Goal: Register for event/course

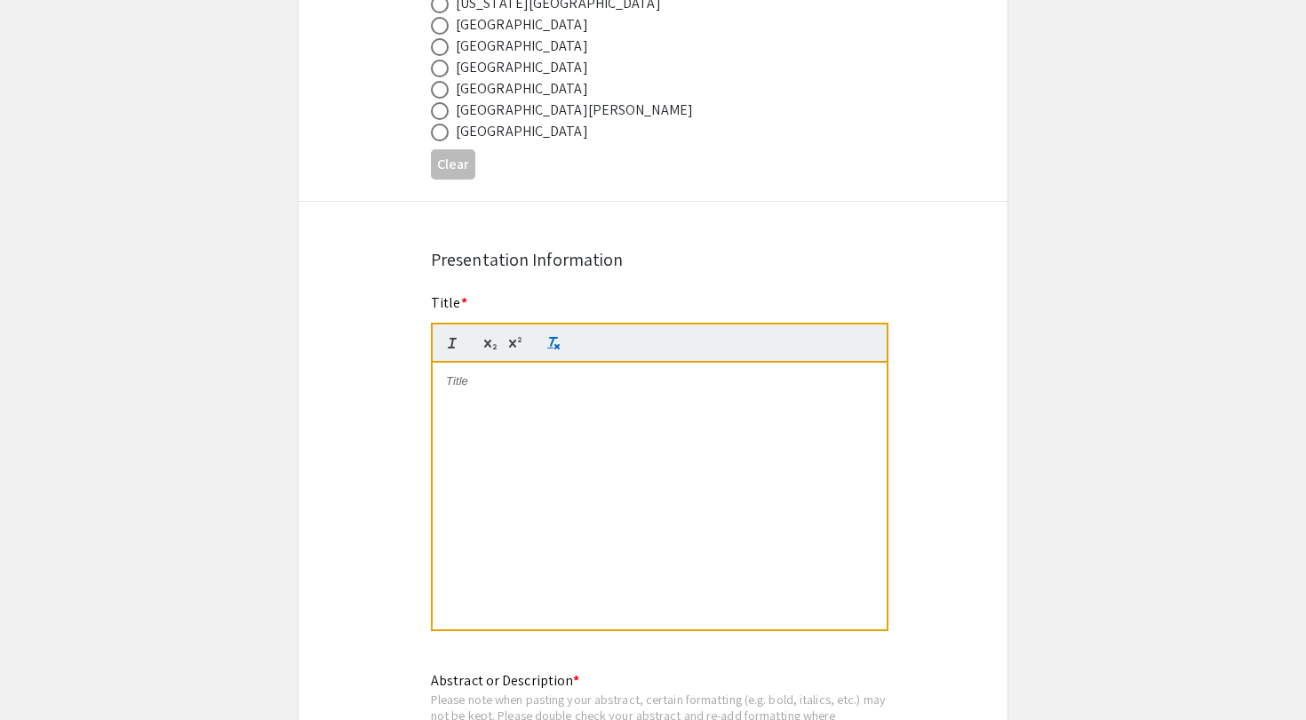
scroll to position [1036, 0]
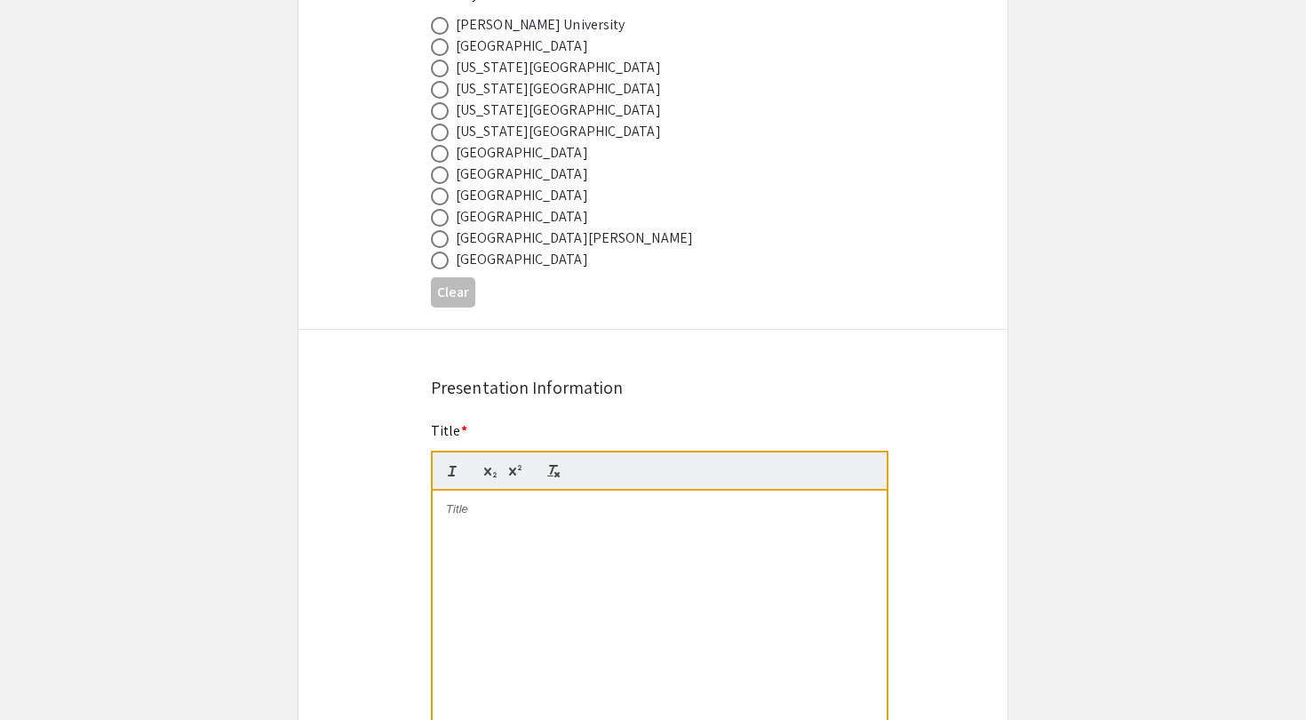
click at [442, 202] on span at bounding box center [440, 196] width 18 height 18
click at [442, 202] on input "radio" at bounding box center [440, 196] width 18 height 18
radio input "true"
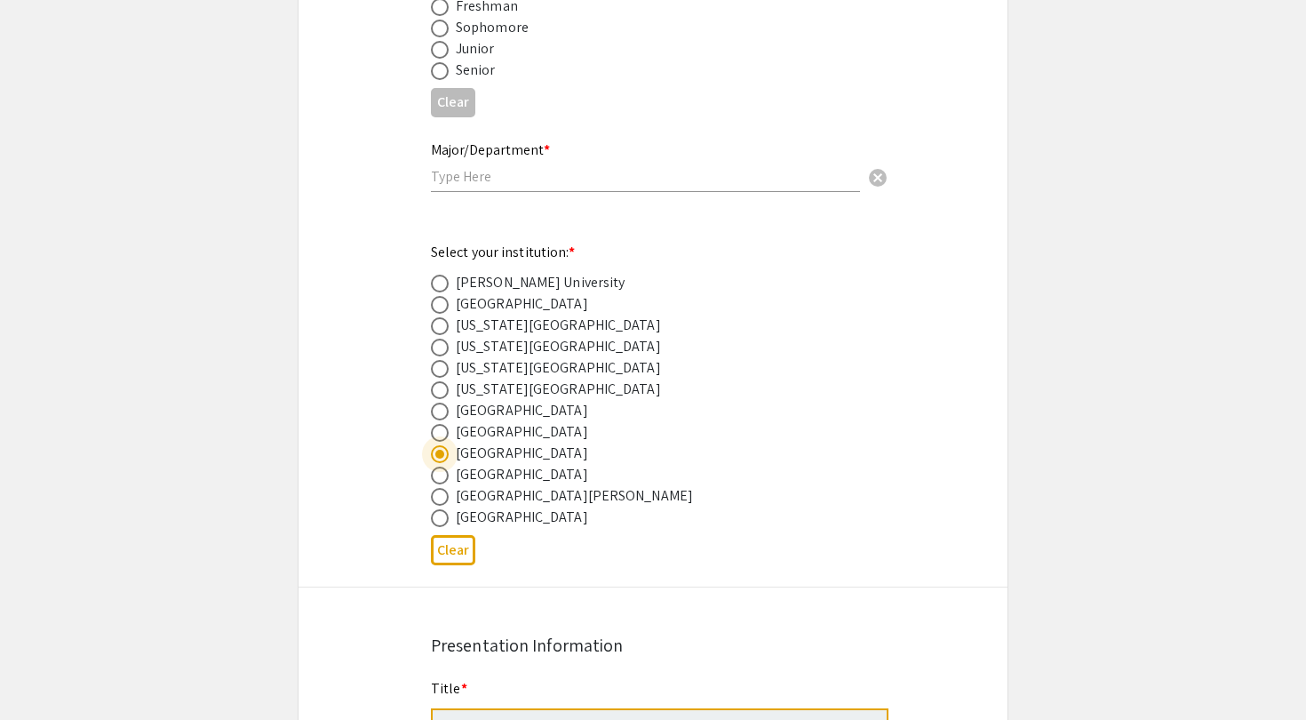
scroll to position [726, 0]
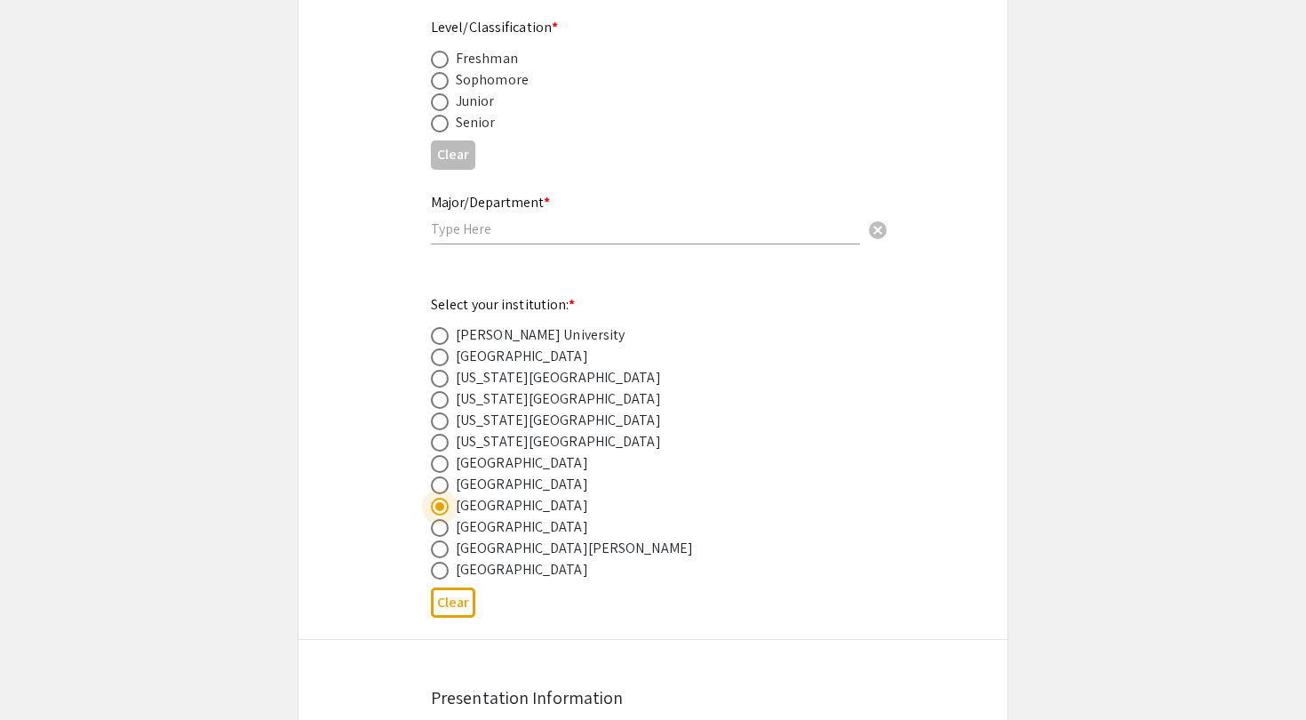
click at [605, 233] on input "text" at bounding box center [645, 228] width 429 height 19
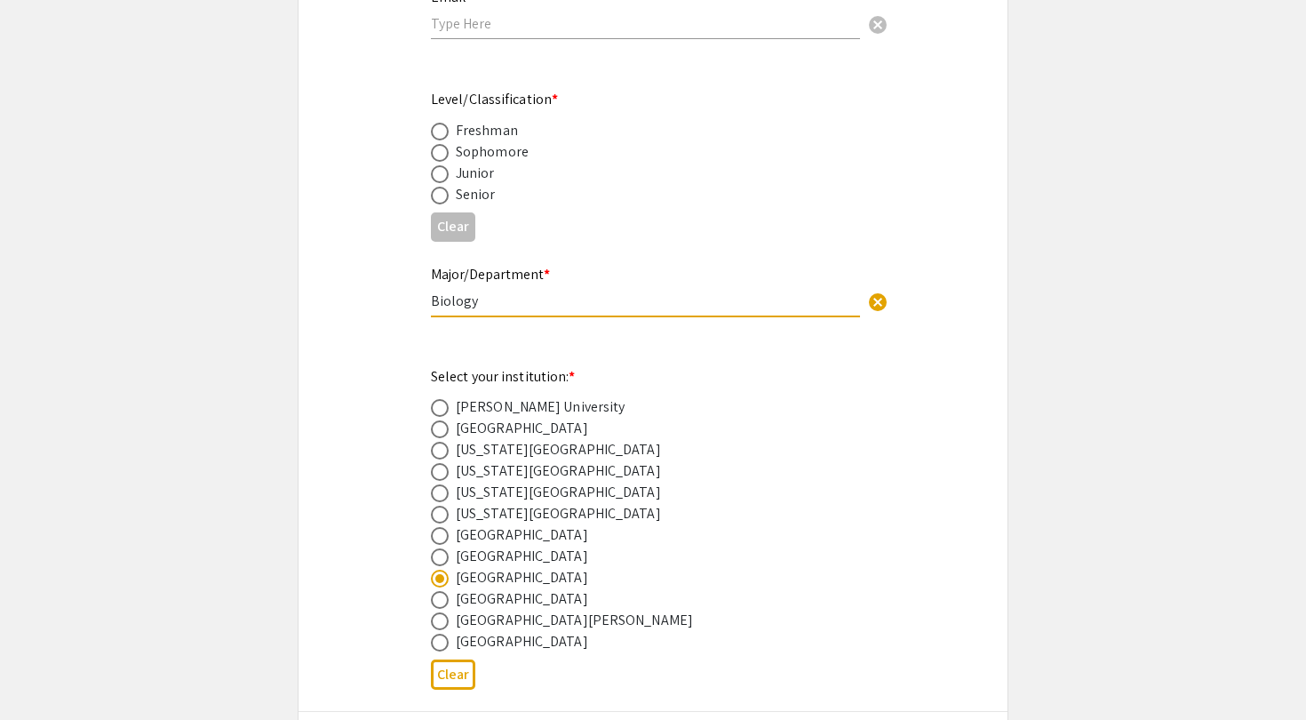
scroll to position [646, 0]
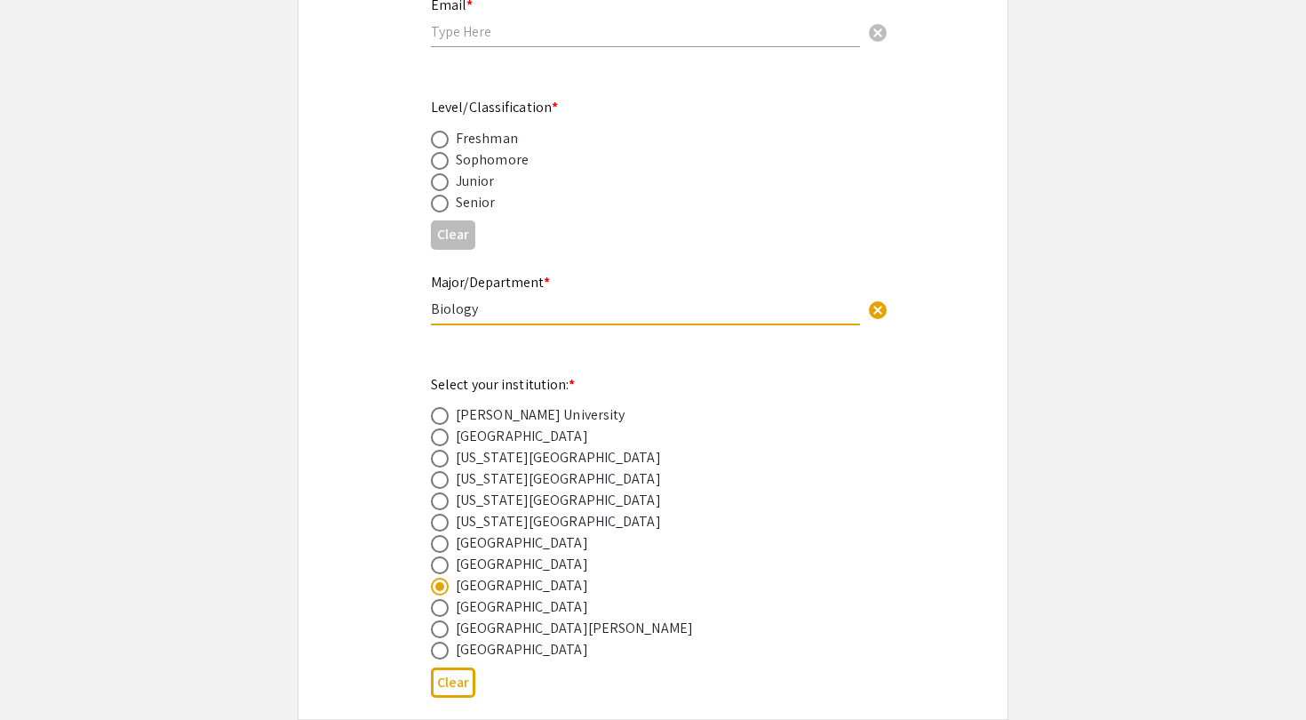
type input "Biology"
click at [442, 157] on span at bounding box center [440, 161] width 18 height 18
click at [442, 157] on input "radio" at bounding box center [440, 161] width 18 height 18
radio input "true"
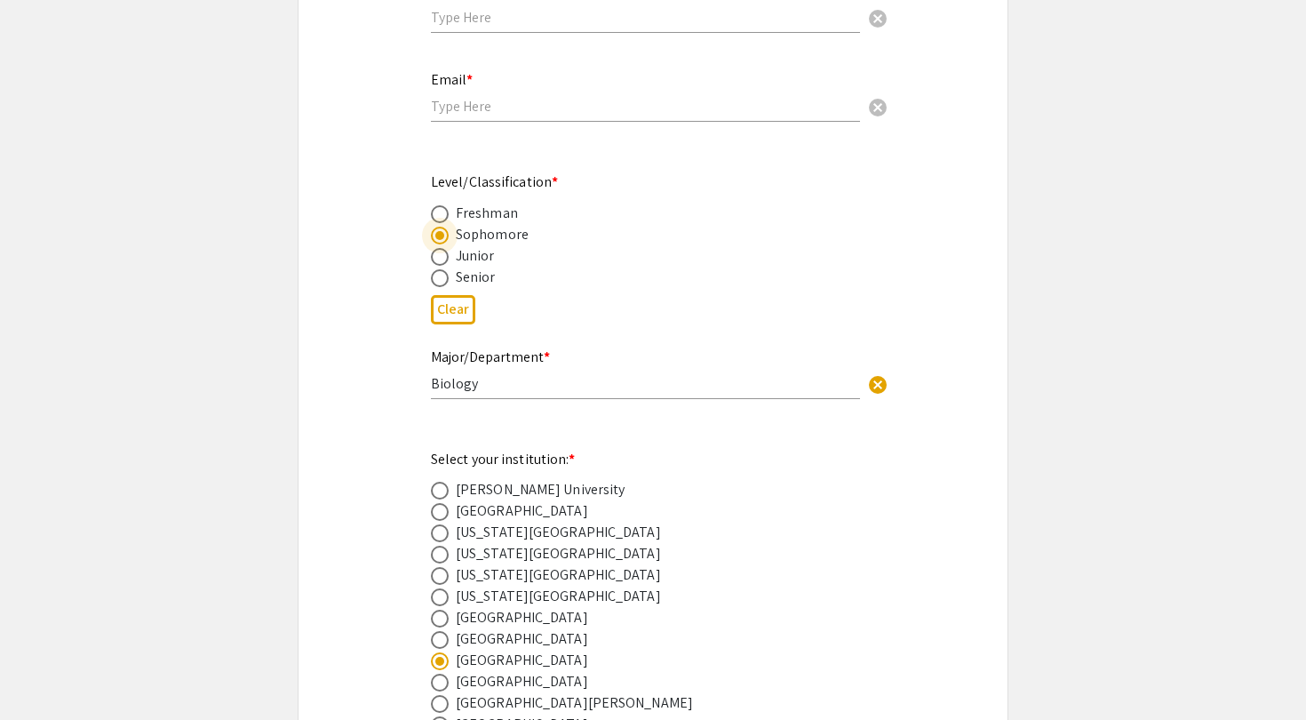
scroll to position [559, 0]
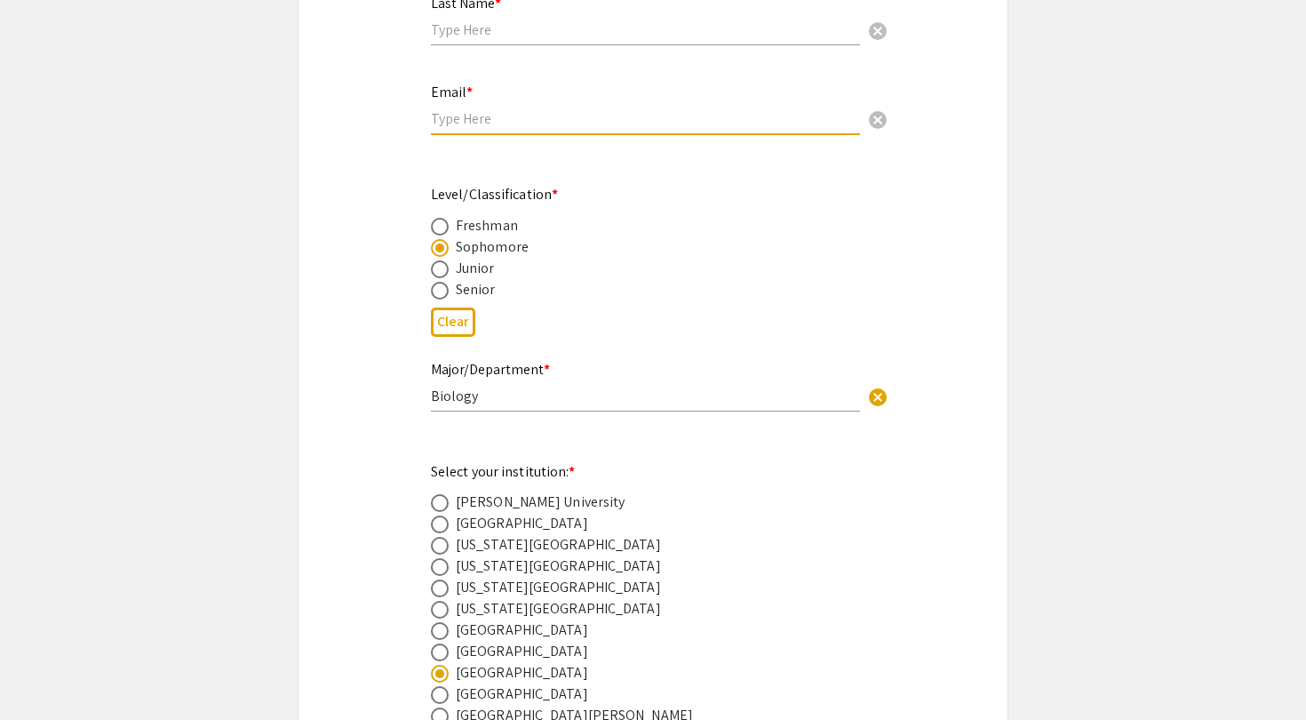
type input "[EMAIL_ADDRESS][DOMAIN_NAME]"
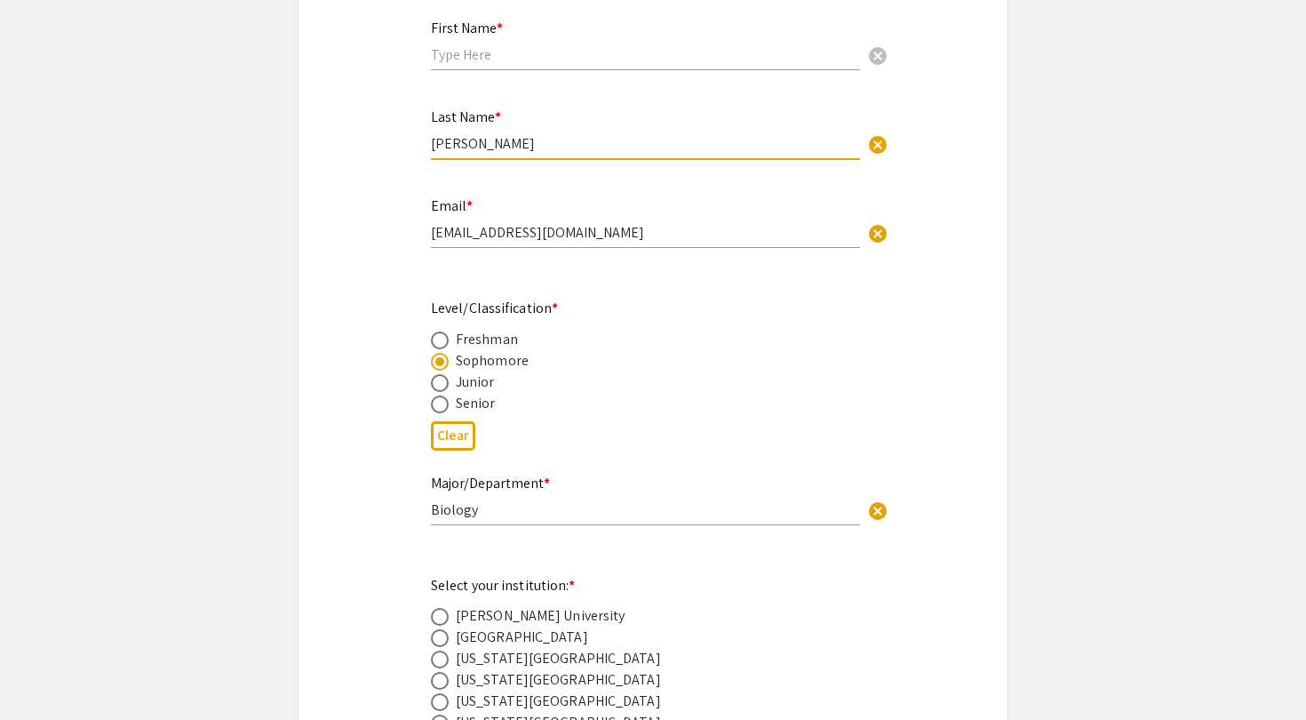
scroll to position [362, 0]
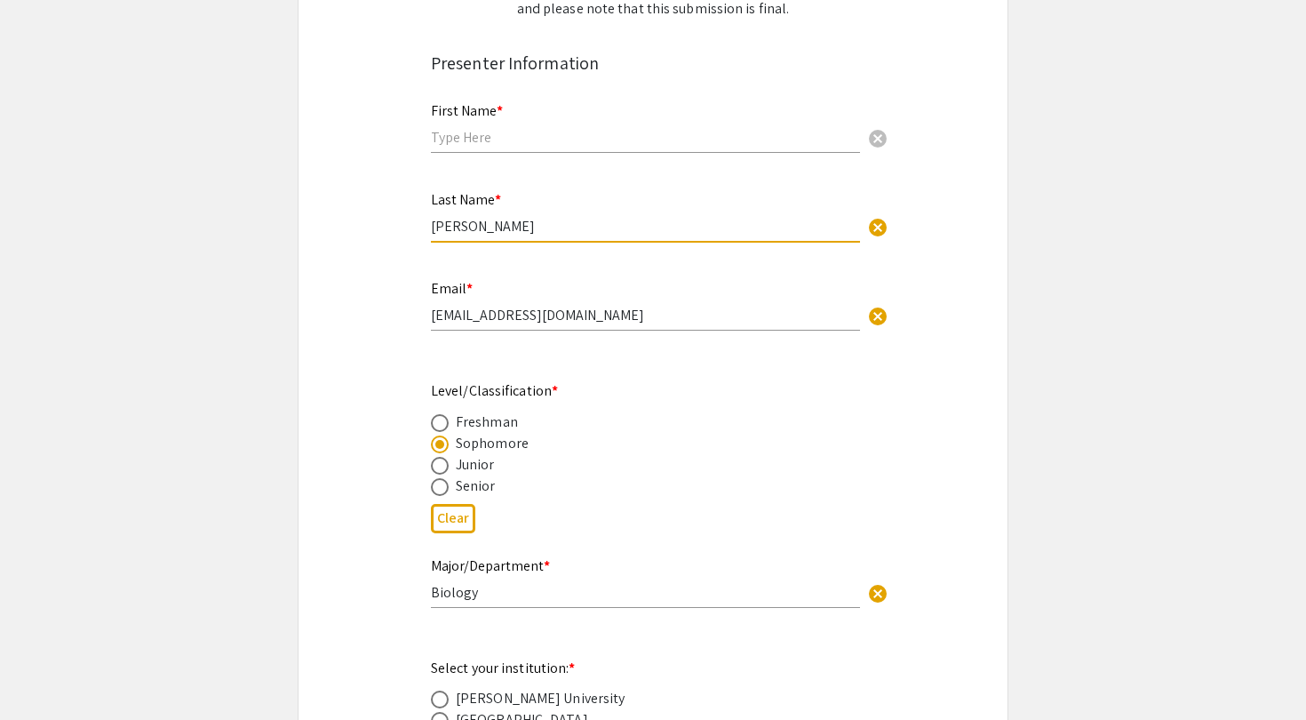
type input "[PERSON_NAME]"
click at [487, 115] on mat-label "First Name *" at bounding box center [467, 110] width 72 height 19
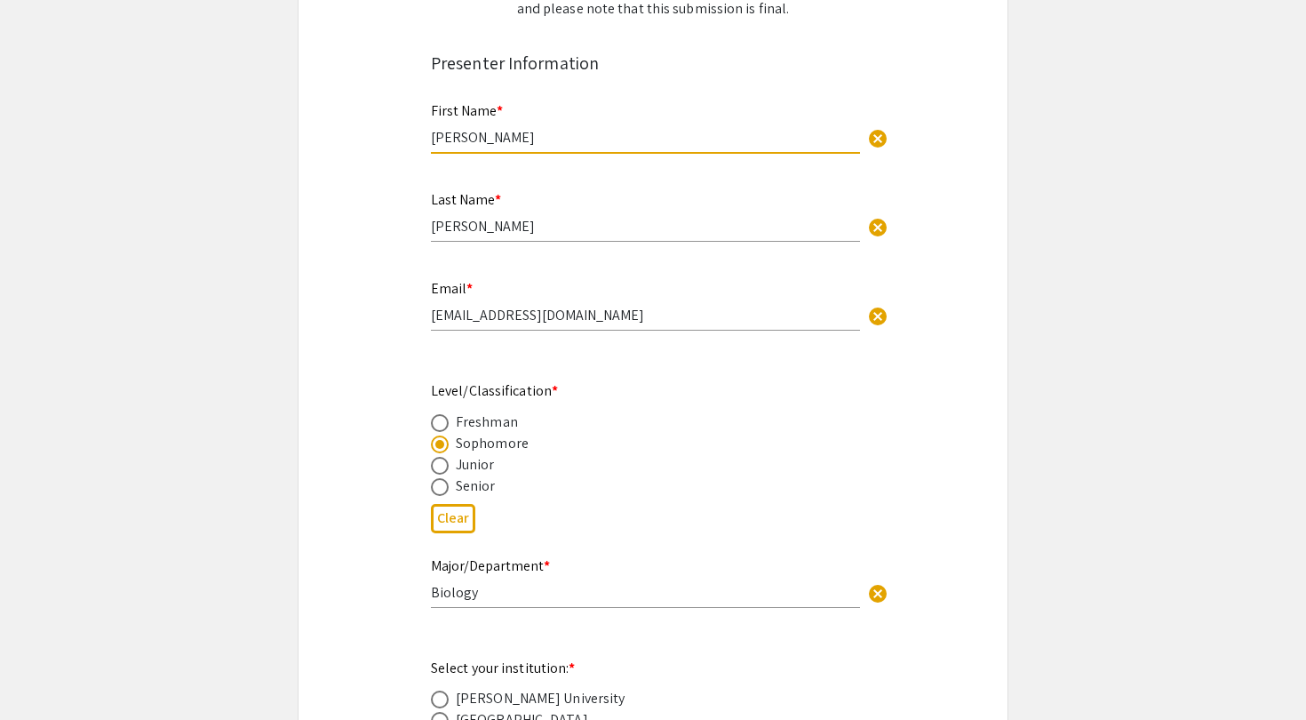
type input "[PERSON_NAME]"
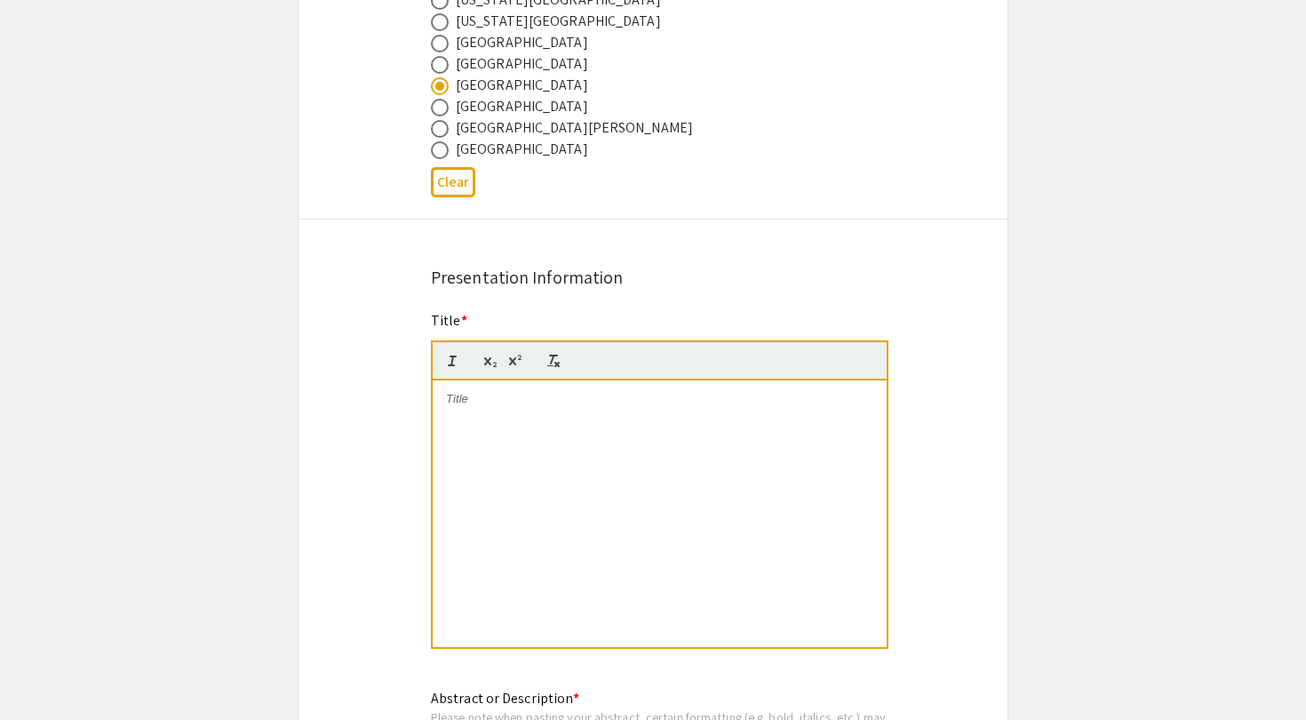
scroll to position [1166, 0]
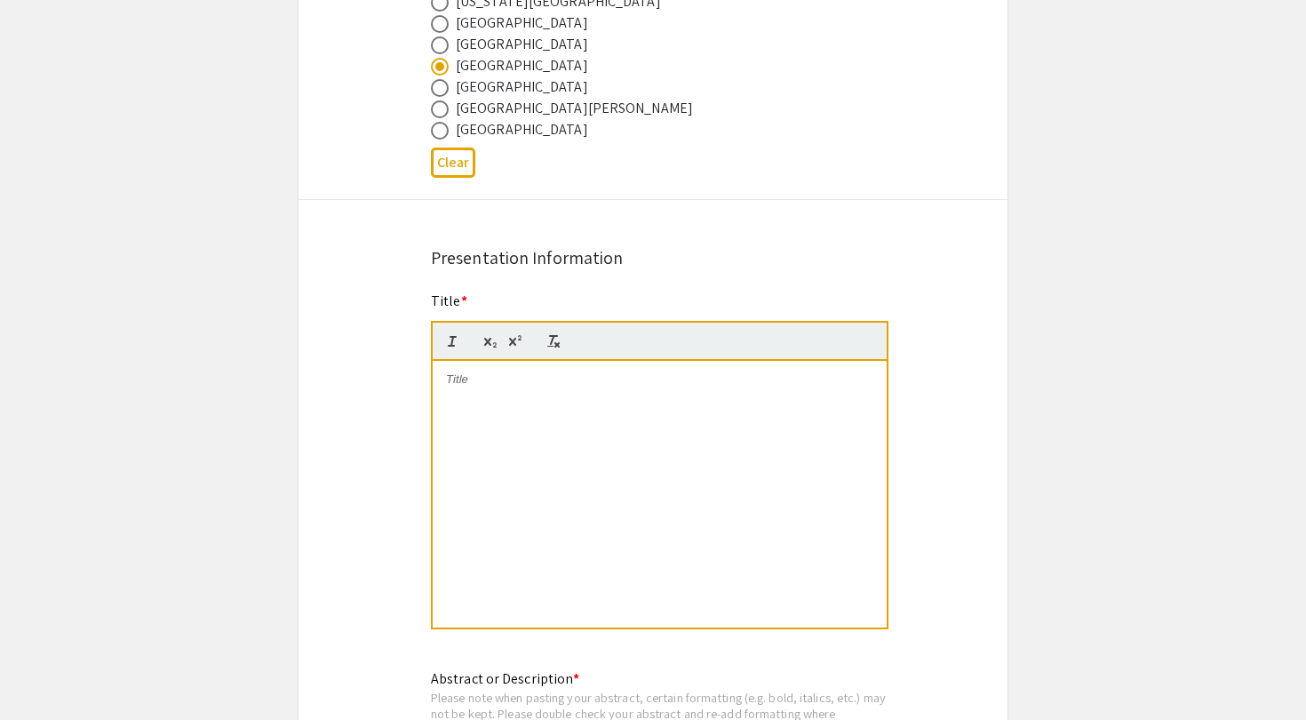
click at [489, 407] on div at bounding box center [660, 494] width 454 height 267
click at [478, 378] on p at bounding box center [659, 379] width 427 height 16
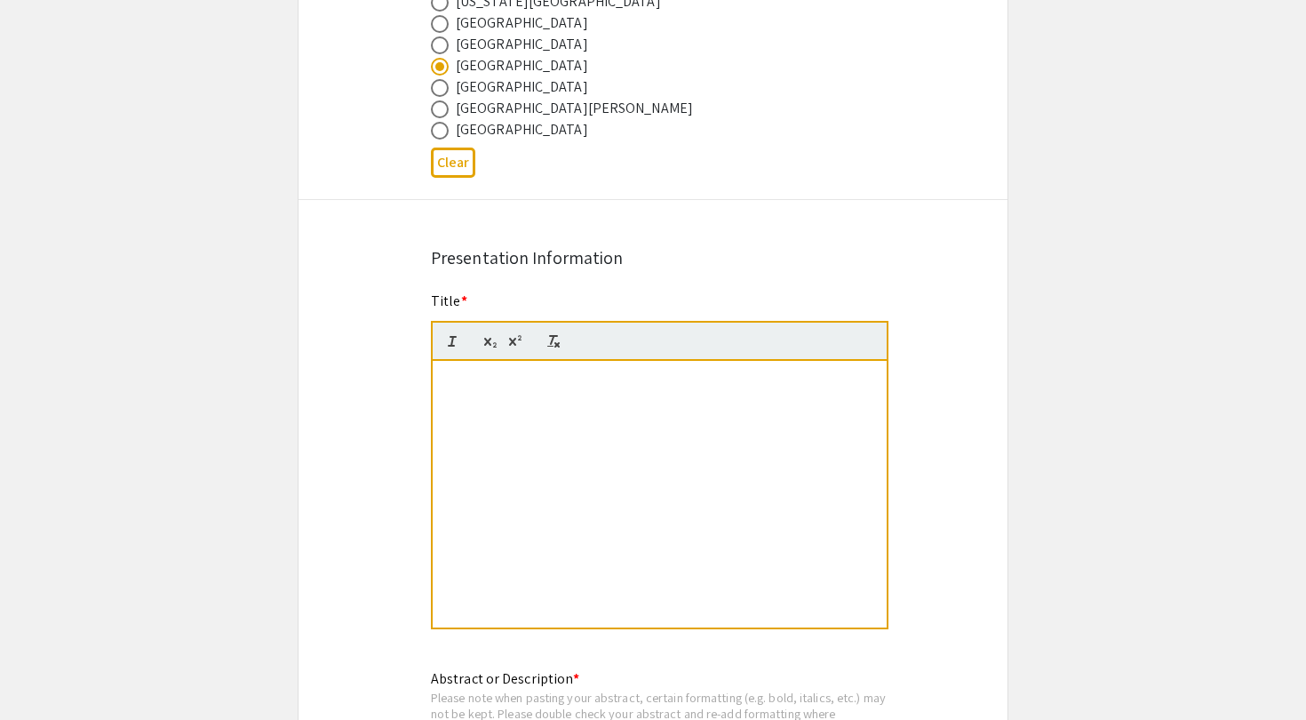
click at [478, 378] on p at bounding box center [659, 379] width 427 height 16
drag, startPoint x: 488, startPoint y: 396, endPoint x: 457, endPoint y: 375, distance: 37.7
click at [457, 375] on div at bounding box center [660, 494] width 454 height 267
click at [457, 375] on p at bounding box center [659, 379] width 427 height 16
click at [485, 457] on div at bounding box center [660, 494] width 454 height 267
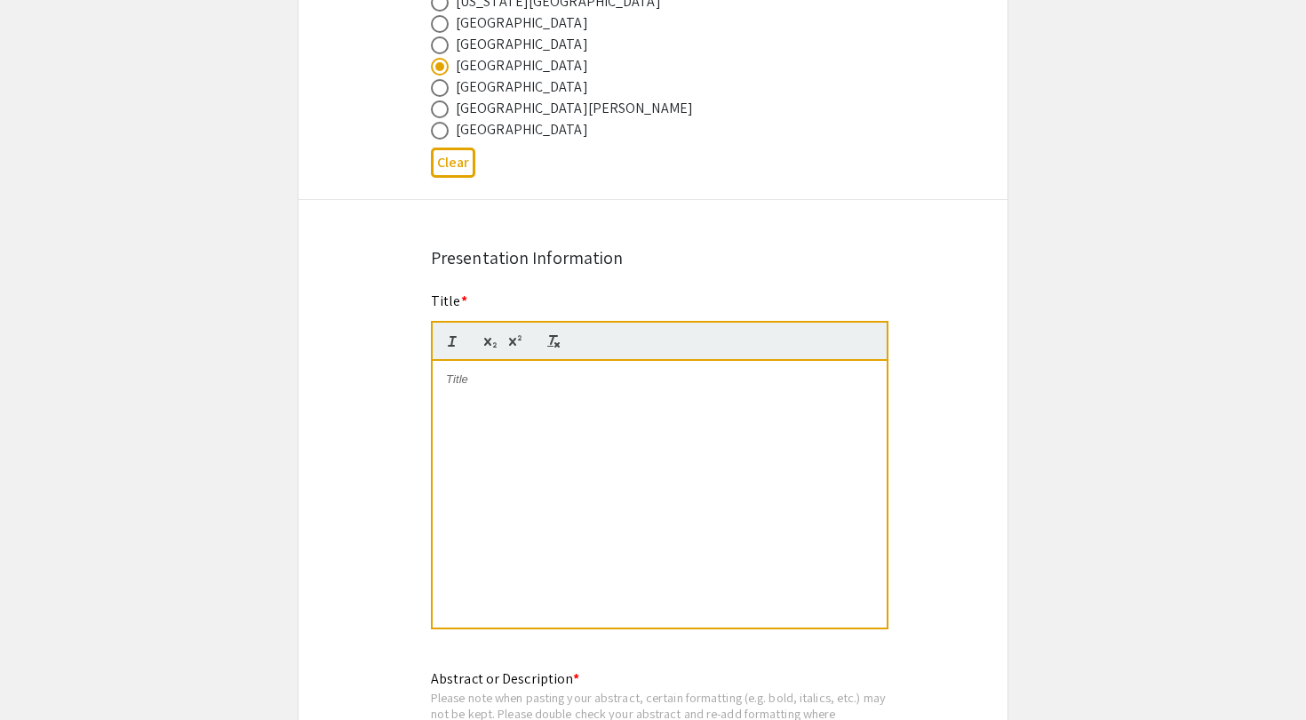
scroll to position [16, 0]
click at [522, 402] on div at bounding box center [660, 494] width 454 height 267
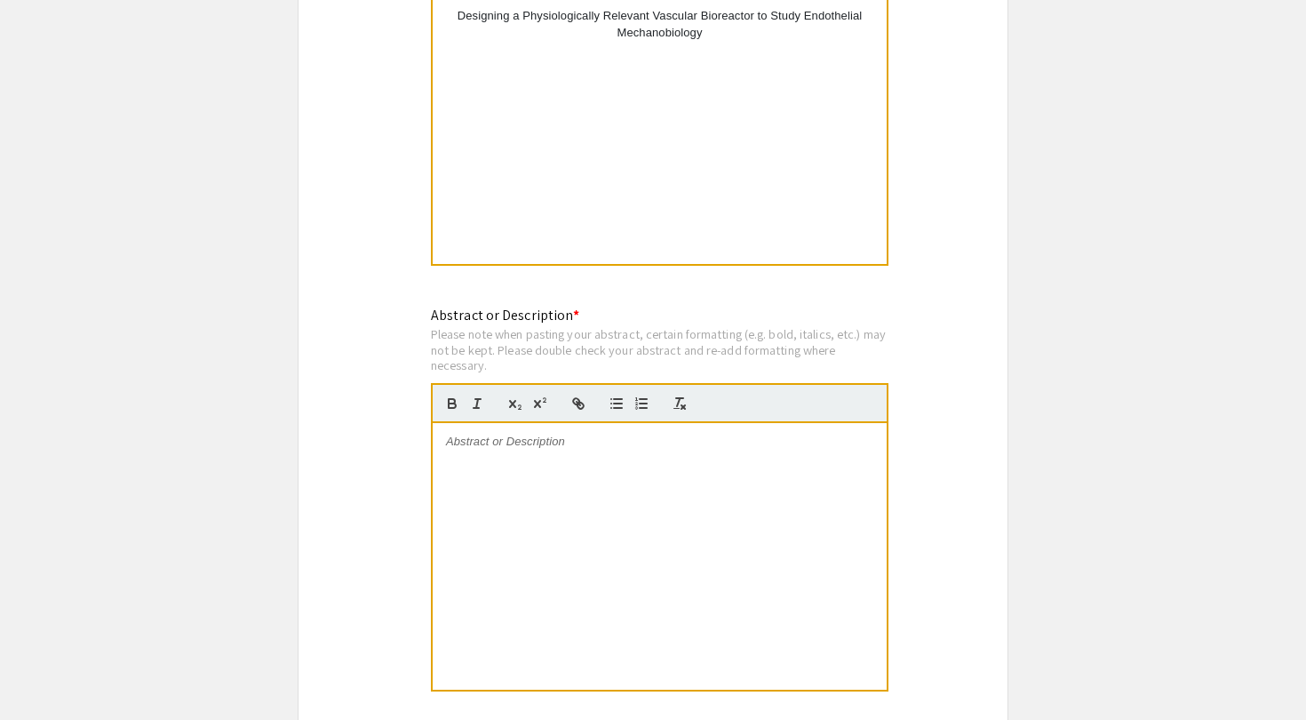
scroll to position [1581, 0]
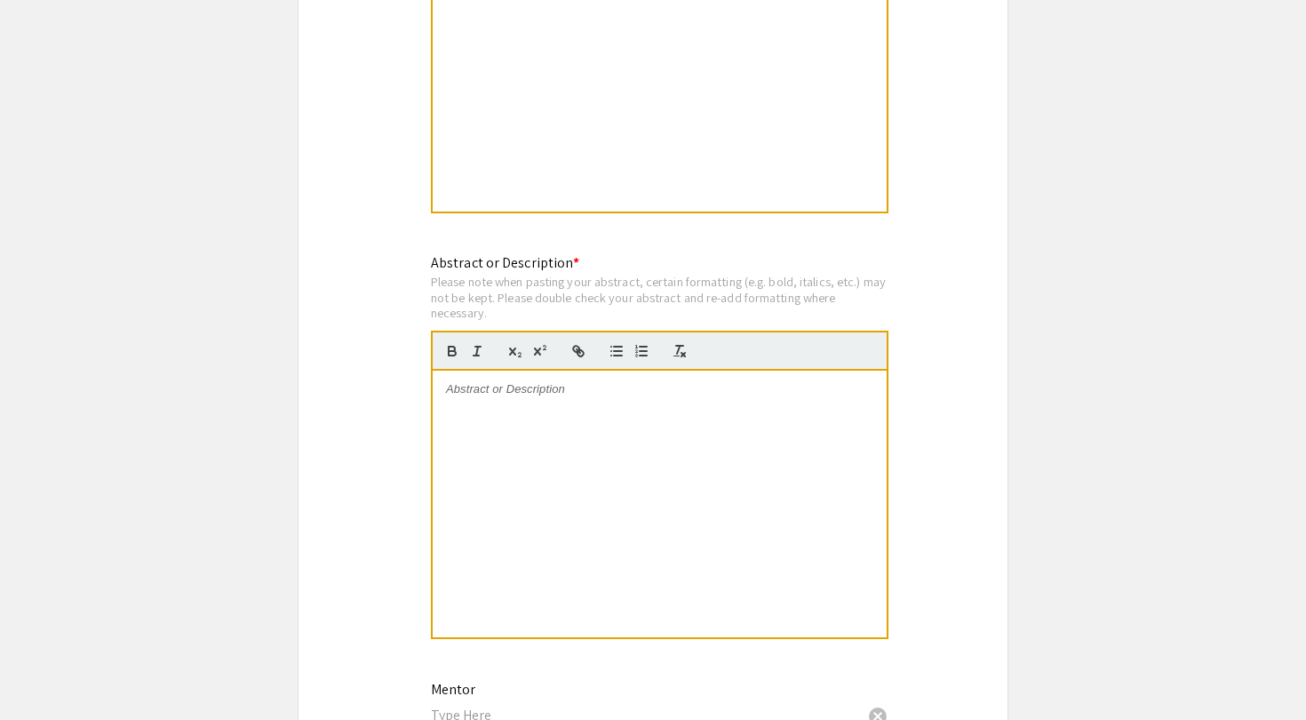
click at [522, 447] on div at bounding box center [660, 503] width 454 height 267
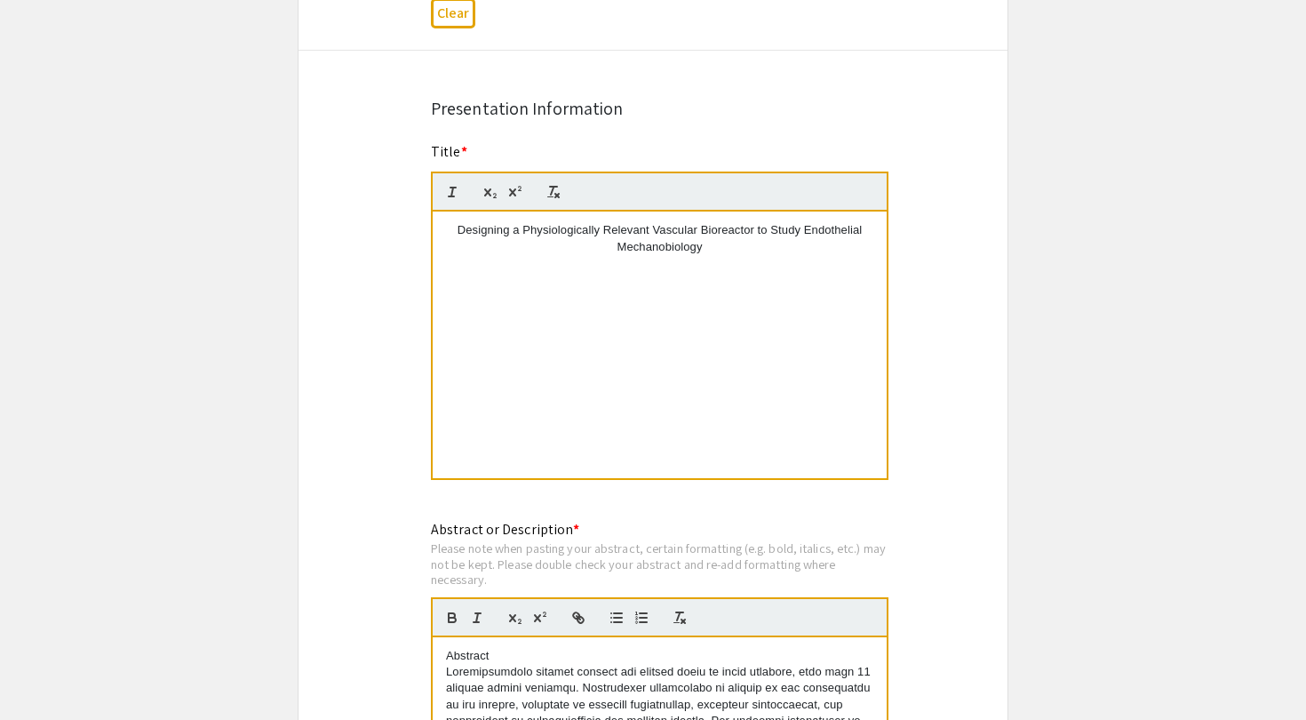
scroll to position [1554, 0]
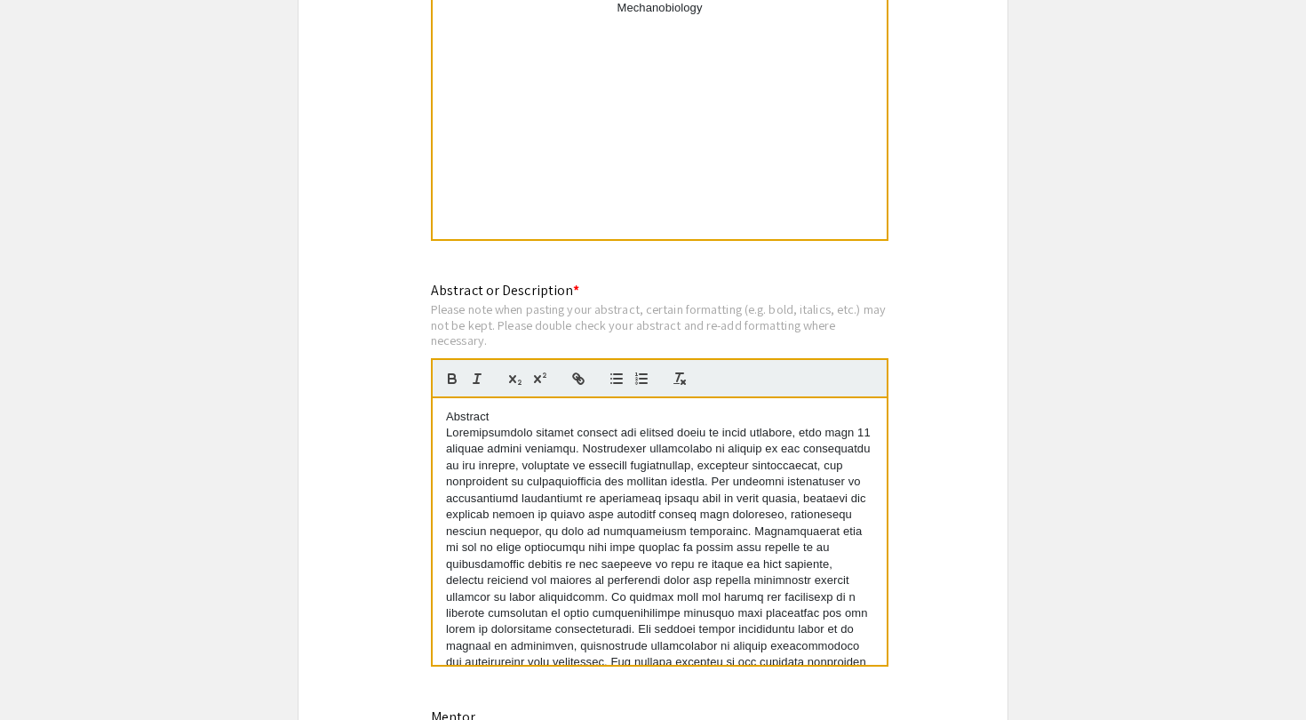
drag, startPoint x: 494, startPoint y: 408, endPoint x: 398, endPoint y: 408, distance: 95.9
click at [398, 408] on div "Symposium Presentation Submission 2025 Life Sciences South Florida STEM Undergr…" at bounding box center [653, 150] width 711 height 3206
click at [402, 492] on div "Symposium Presentation Submission 2025 Life Sciences South Florida STEM Undergr…" at bounding box center [653, 150] width 711 height 3206
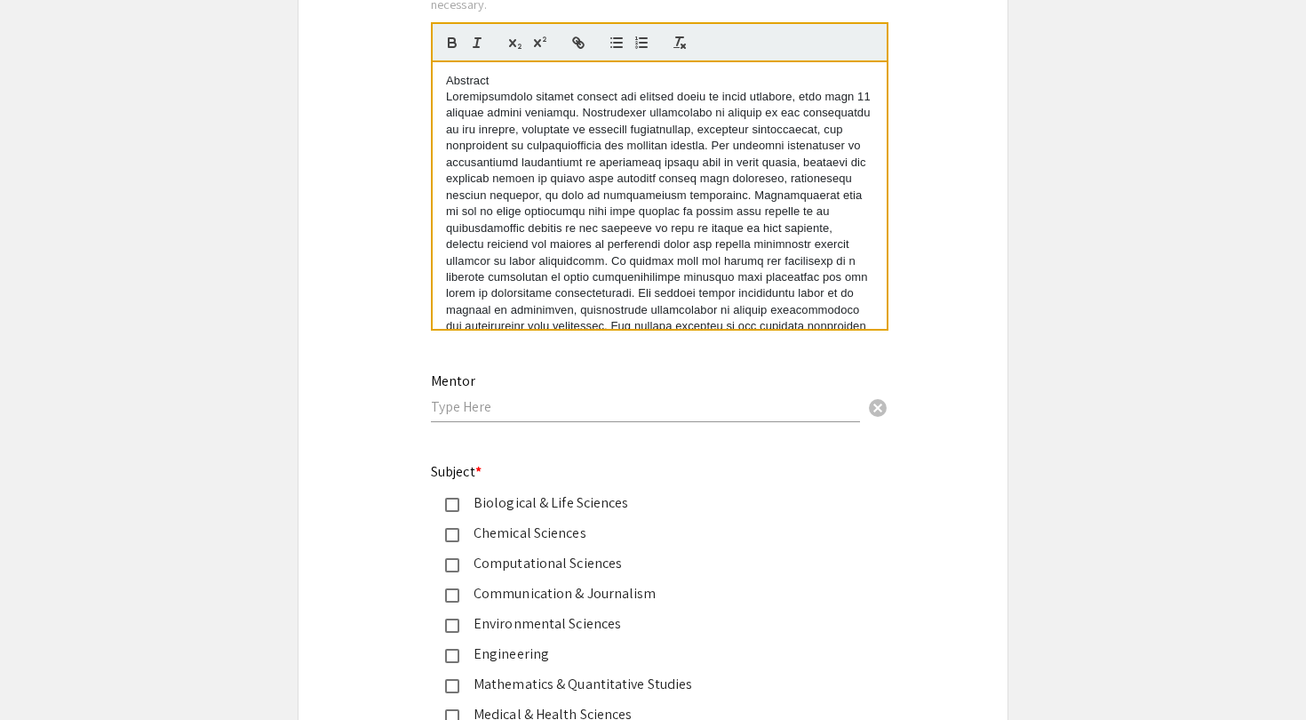
scroll to position [1898, 0]
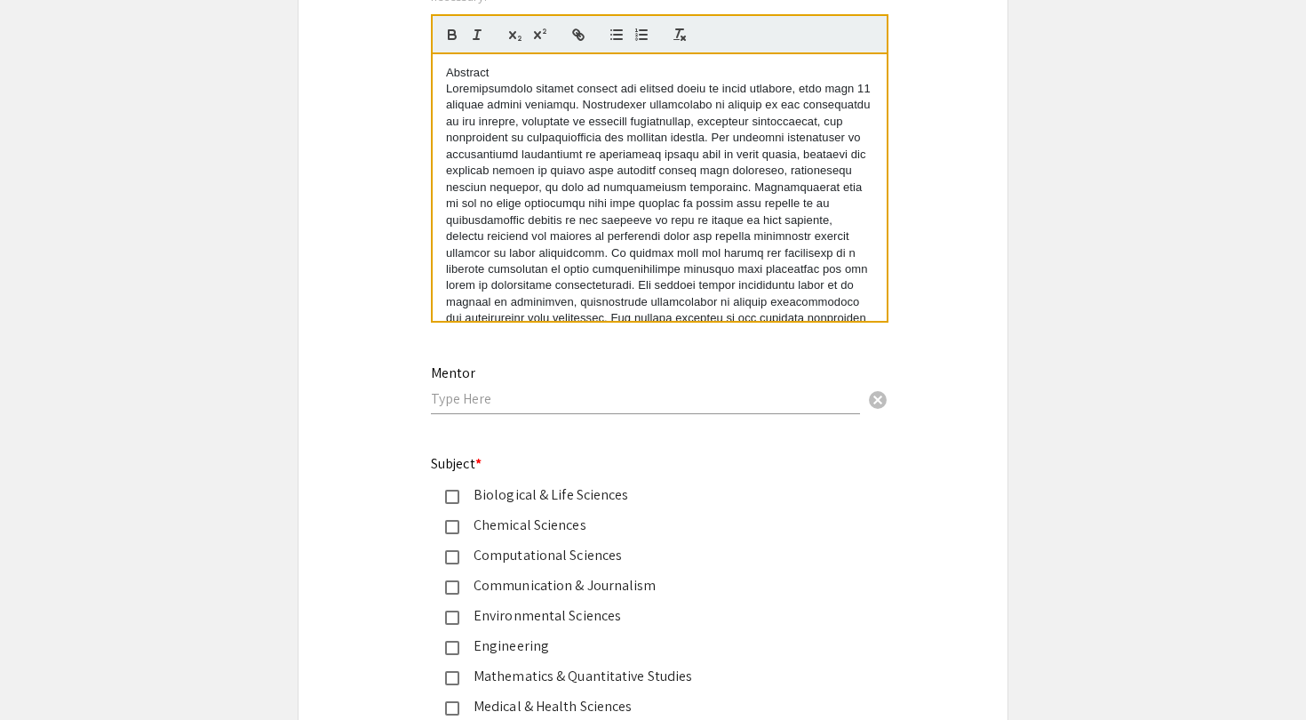
click at [499, 388] on div "Mentor cancel" at bounding box center [645, 381] width 429 height 68
type input "M"
type input "Dr. Manuel Salinas"
click at [452, 493] on mat-pseudo-checkbox at bounding box center [452, 496] width 14 height 14
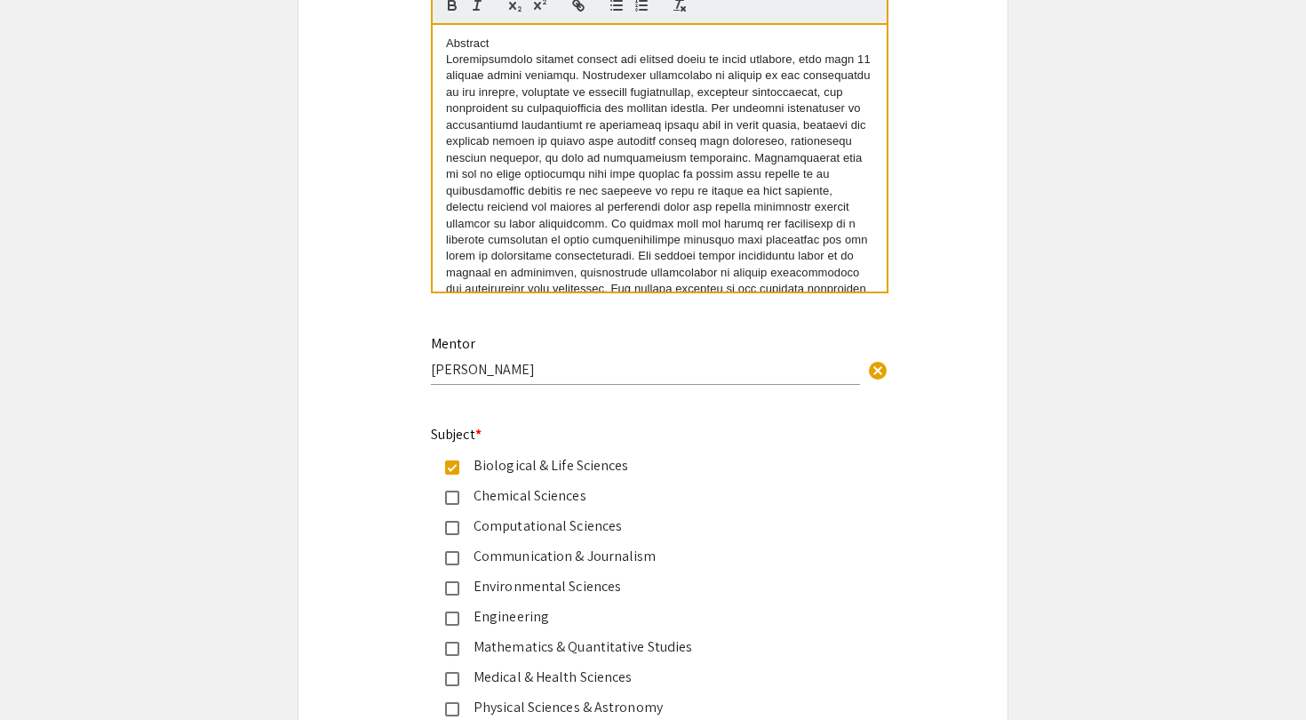
scroll to position [1944, 0]
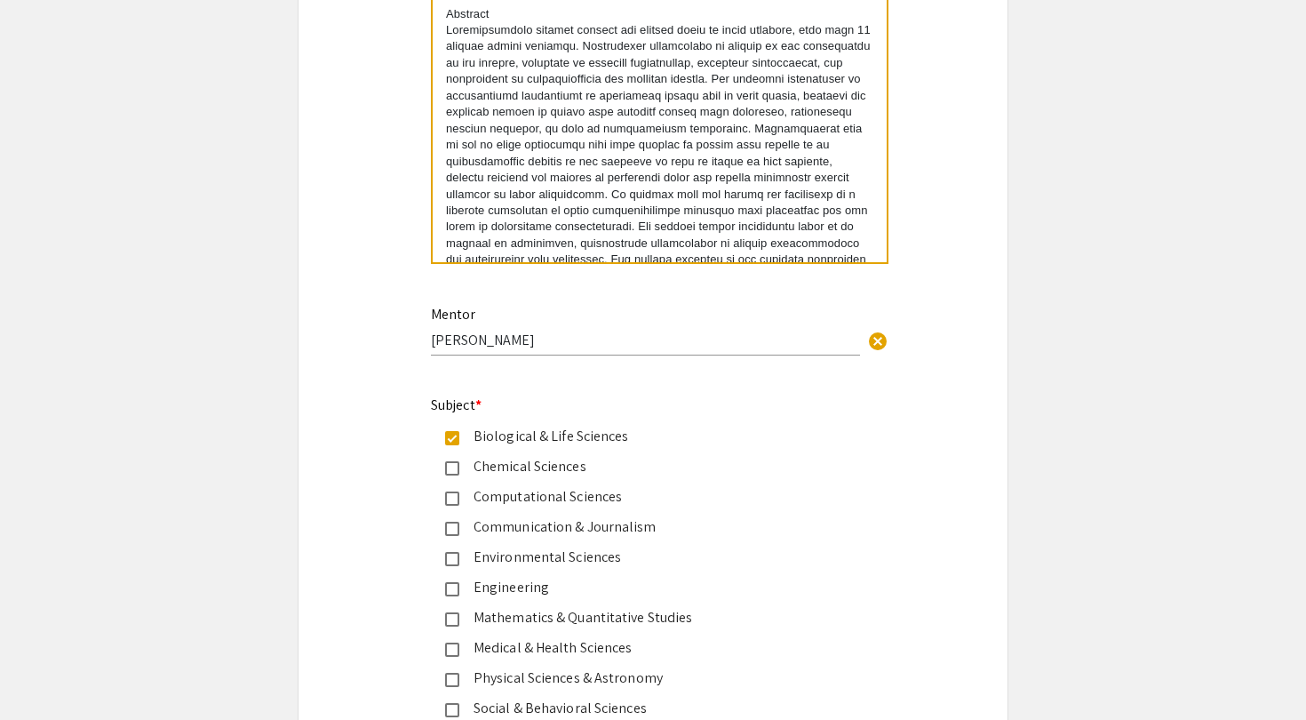
click at [449, 589] on mat-pseudo-checkbox at bounding box center [452, 589] width 14 height 14
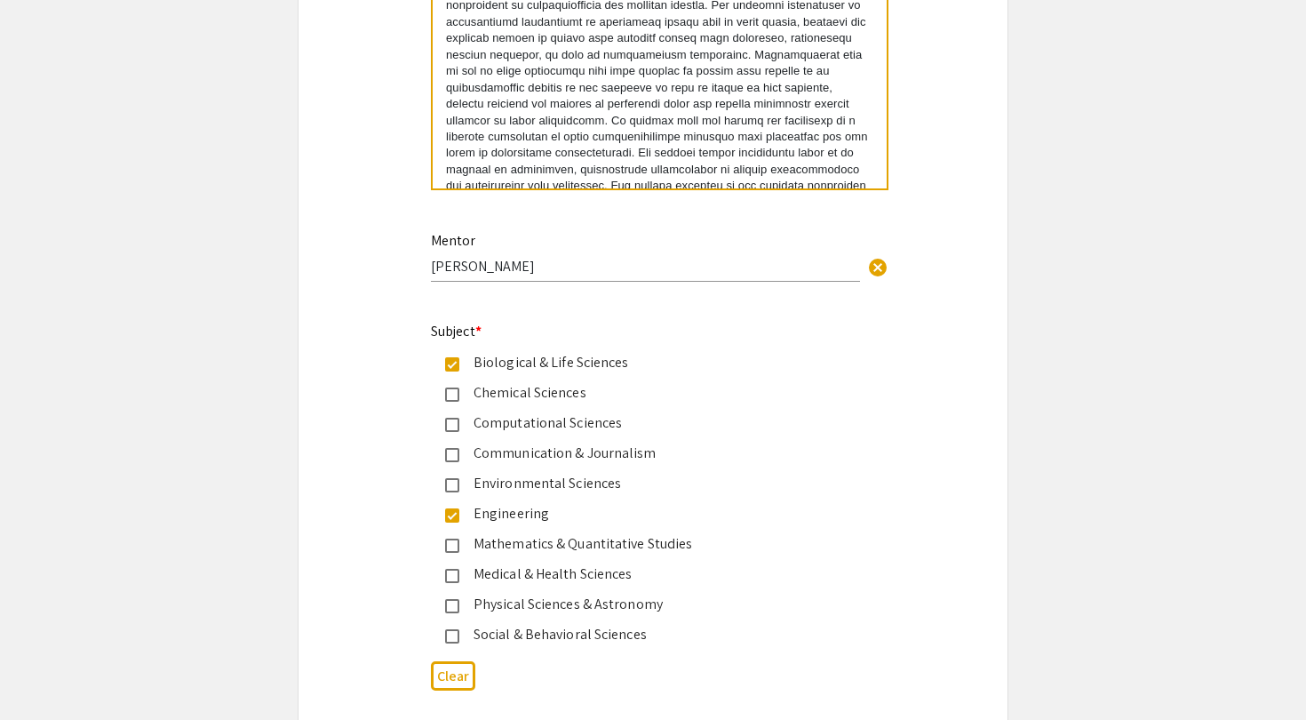
scroll to position [2035, 0]
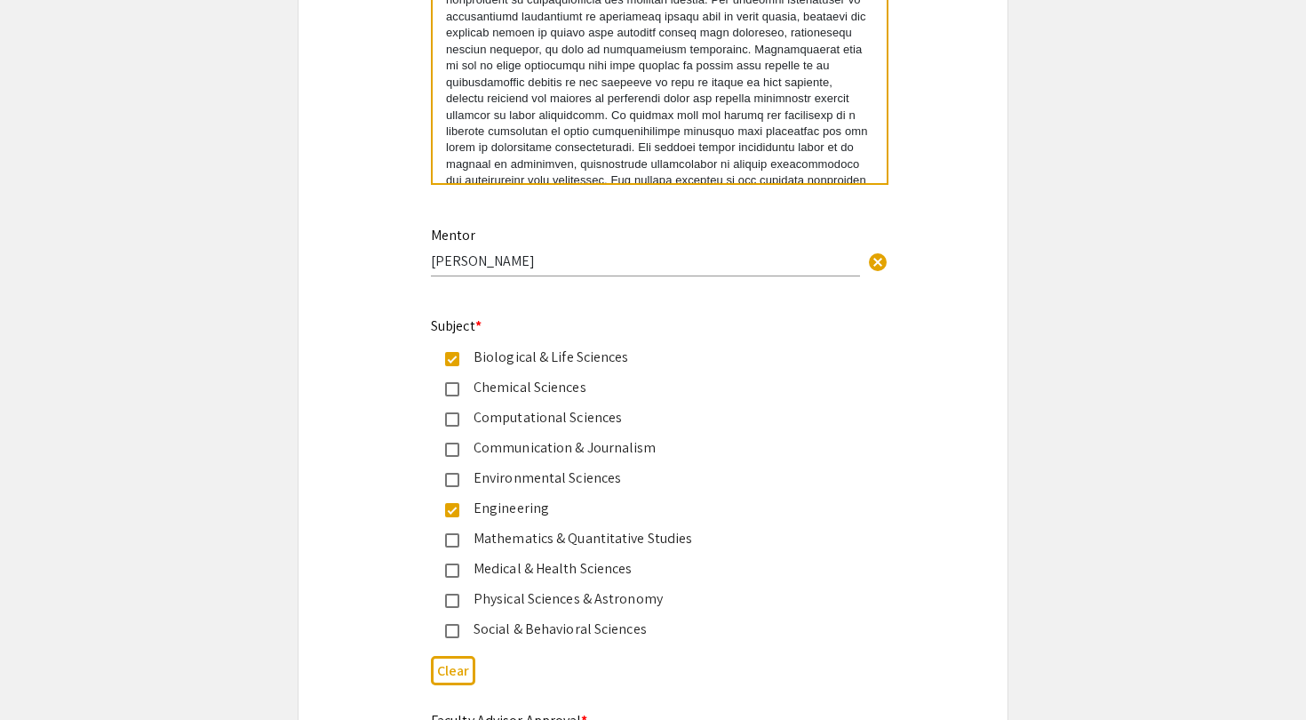
click at [450, 568] on mat-pseudo-checkbox at bounding box center [452, 570] width 14 height 14
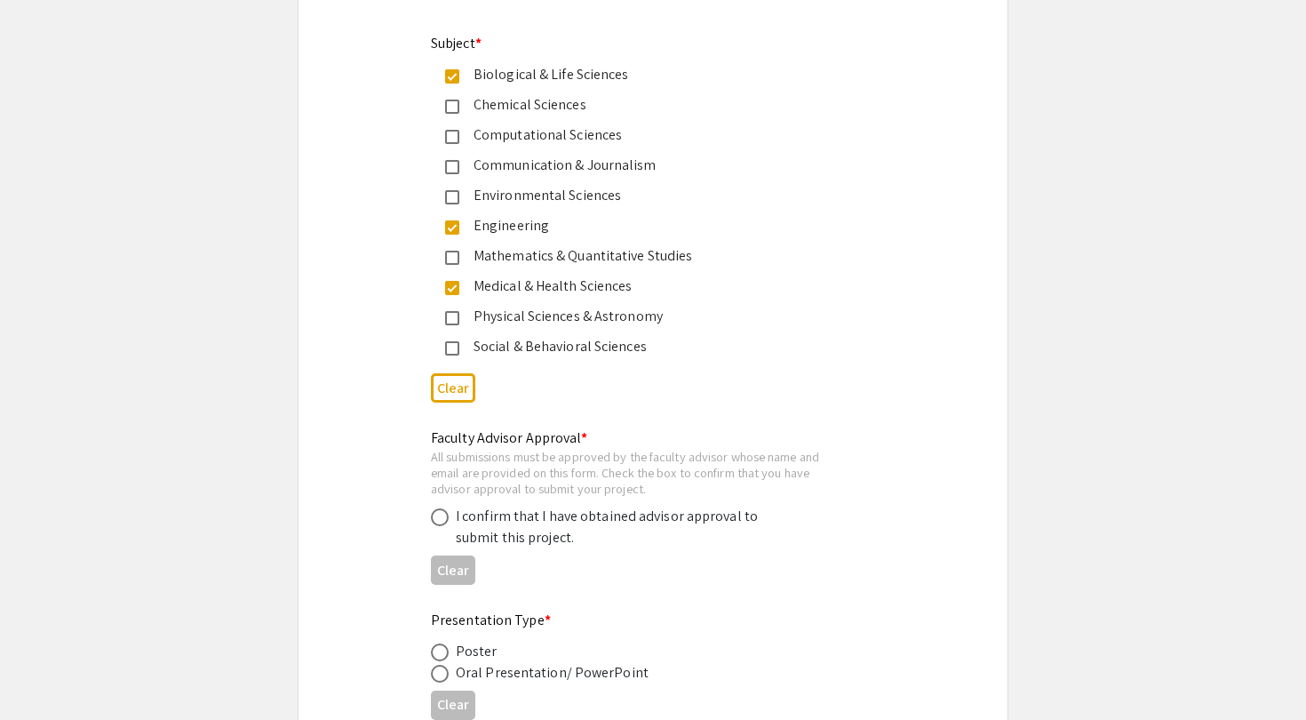
scroll to position [2323, 0]
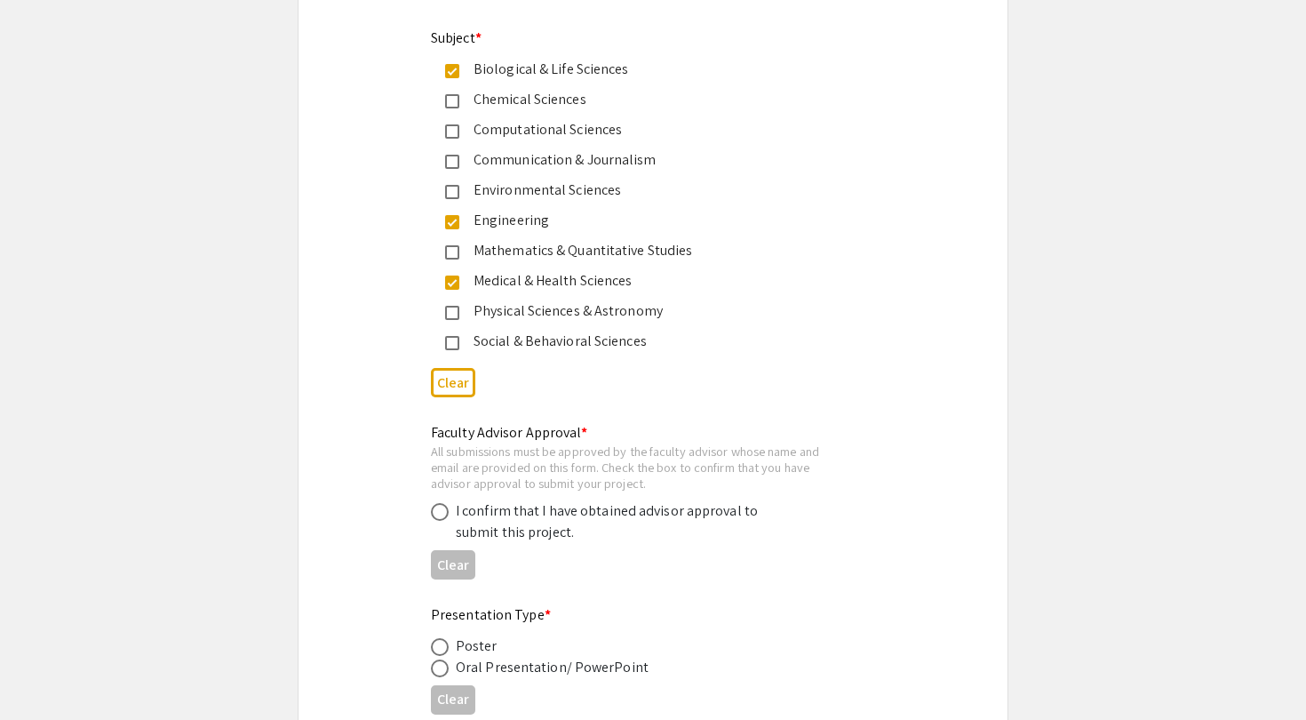
click at [439, 522] on div "I confirm that I have obtained advisor approval to submit this project." at bounding box center [639, 521] width 416 height 43
click at [443, 517] on span at bounding box center [440, 512] width 18 height 18
click at [443, 517] on input "radio" at bounding box center [440, 512] width 18 height 18
radio input "true"
click at [442, 636] on span at bounding box center [440, 647] width 18 height 18
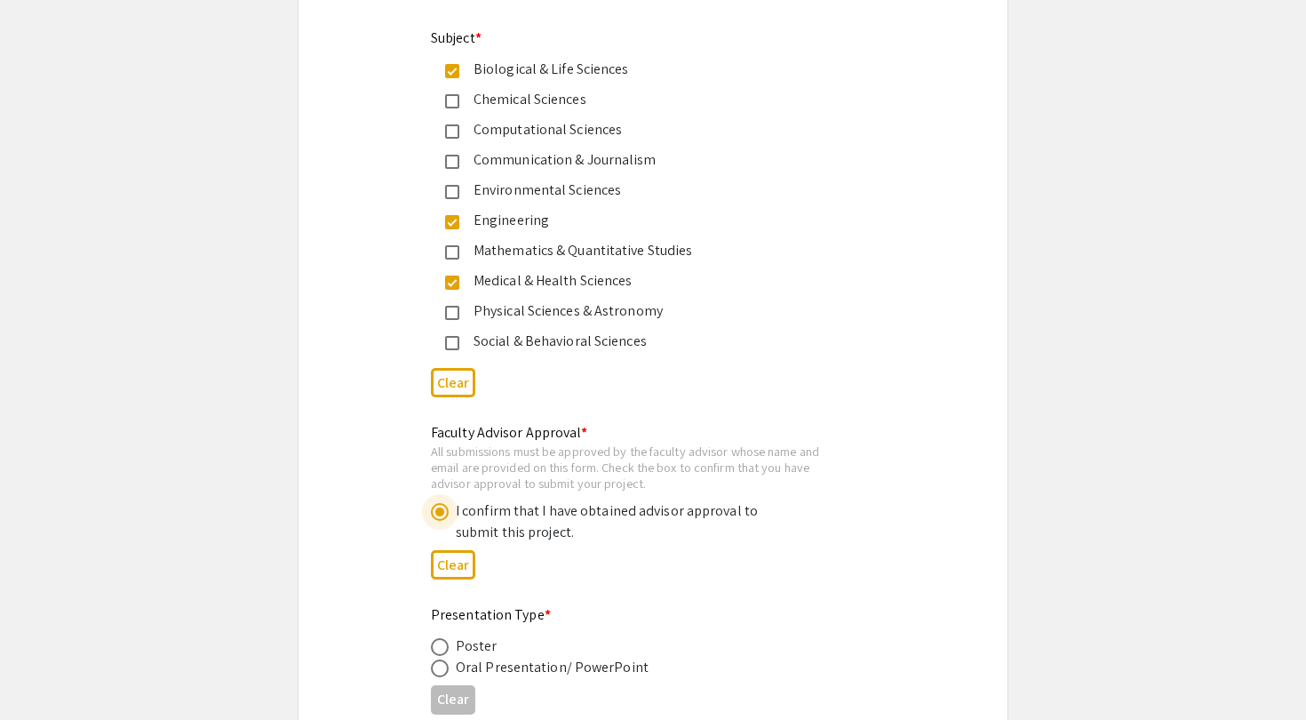
click at [442, 636] on input "radio" at bounding box center [440, 647] width 18 height 18
radio input "true"
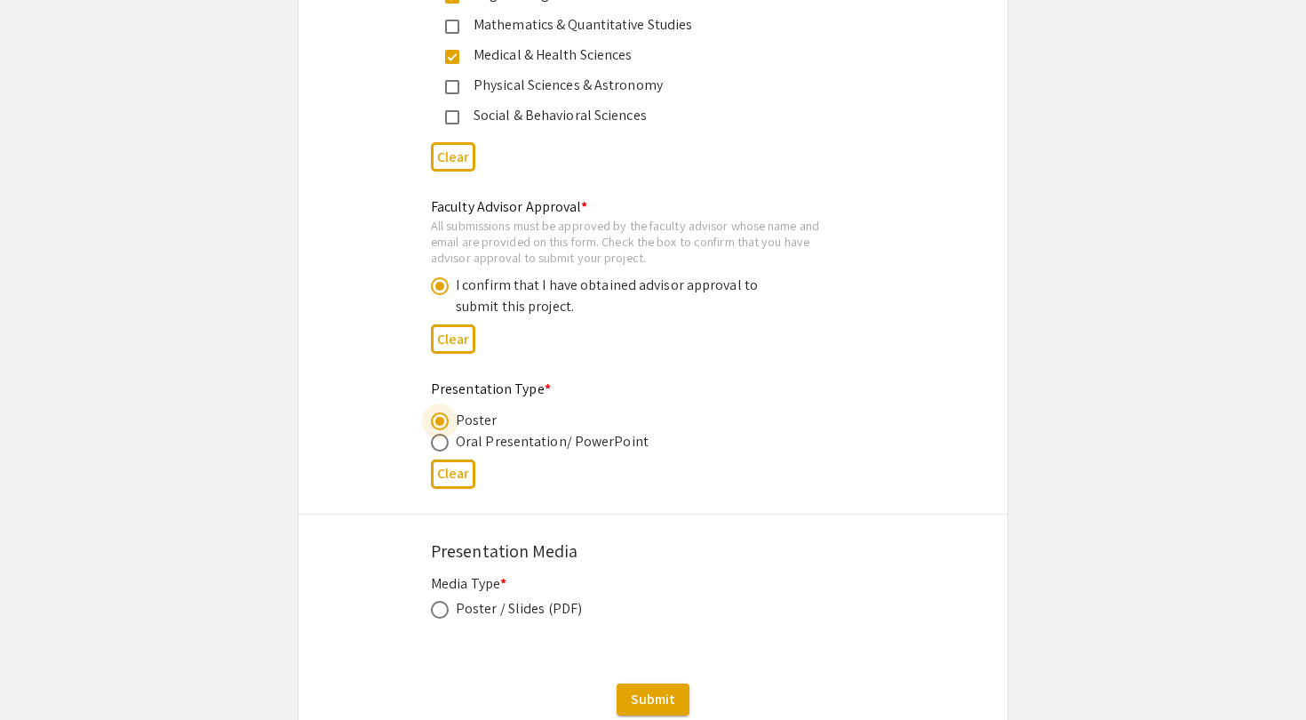
click at [442, 612] on span at bounding box center [440, 610] width 18 height 18
click at [442, 612] on input "radio" at bounding box center [440, 610] width 18 height 18
radio input "true"
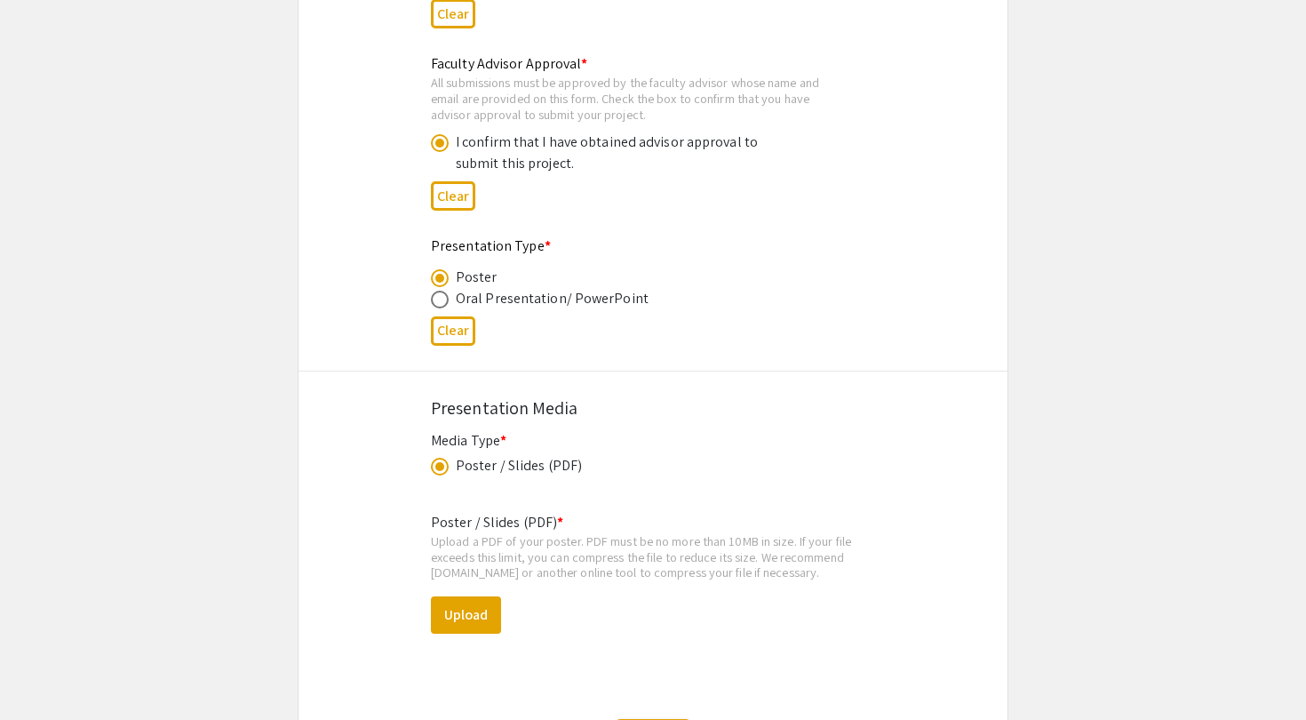
scroll to position [2814, 0]
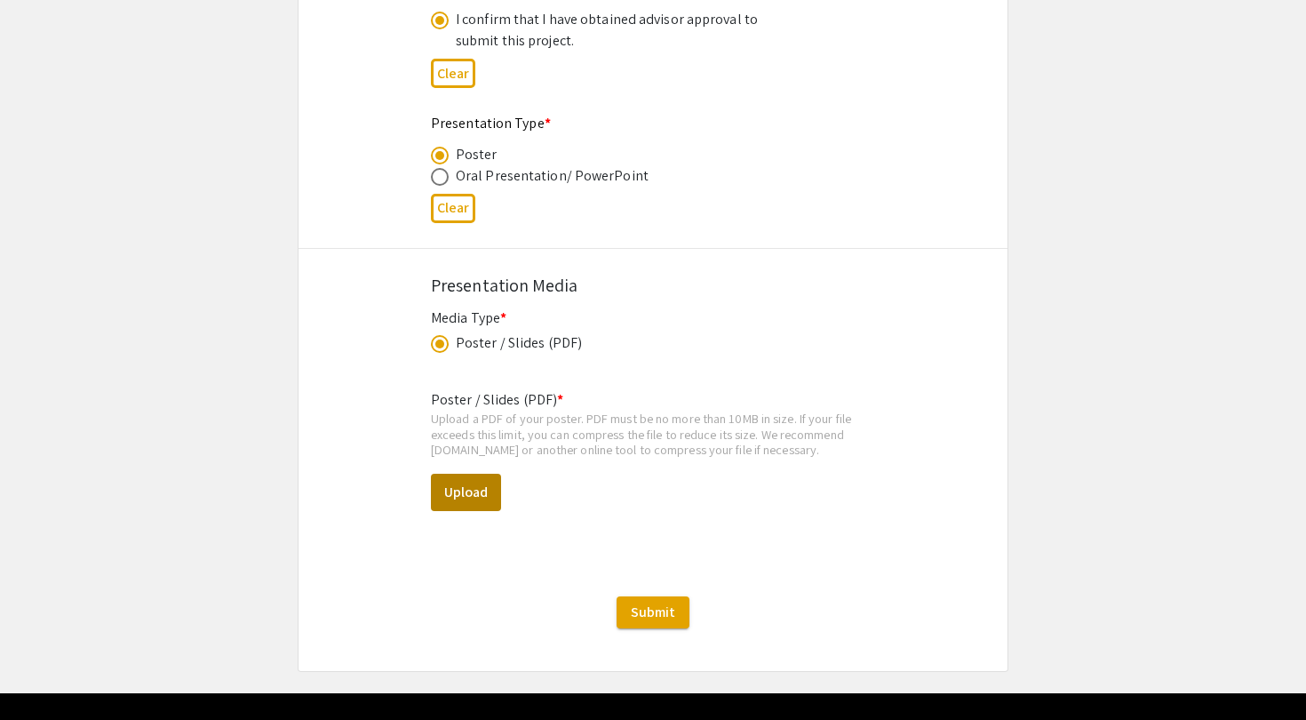
click at [472, 495] on button "Upload" at bounding box center [466, 492] width 70 height 37
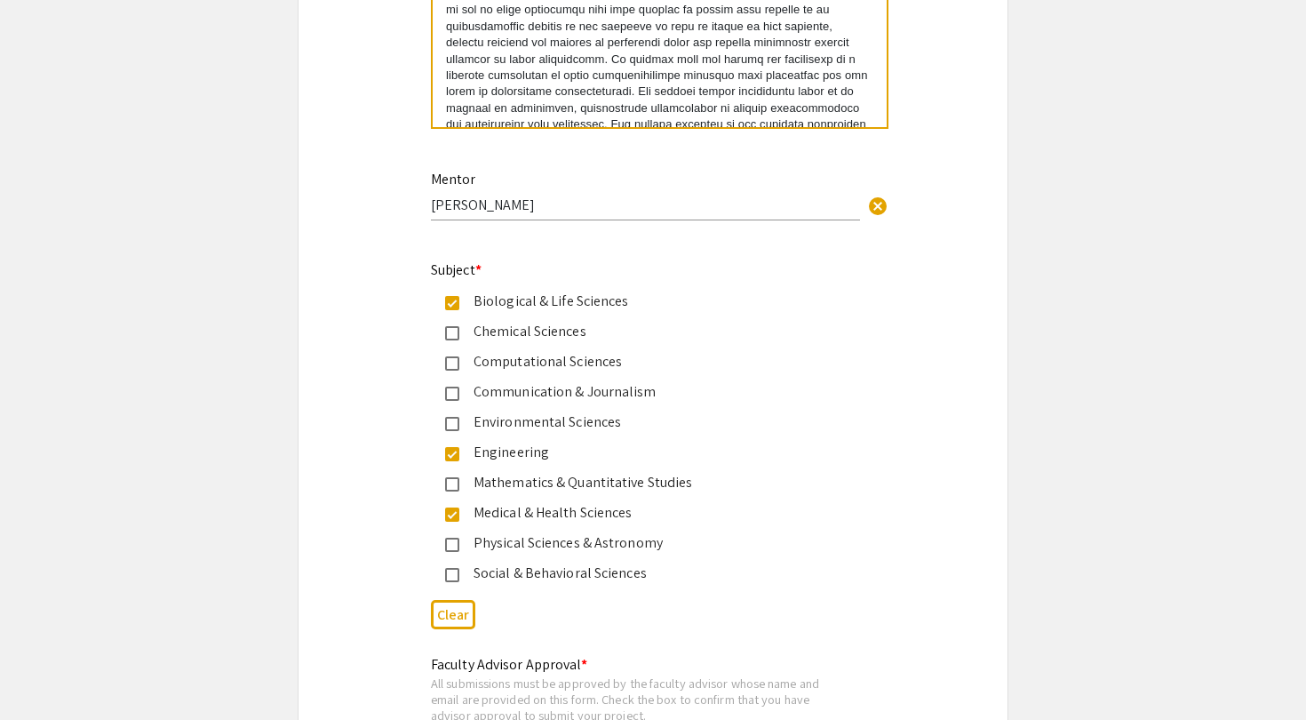
scroll to position [1795, 0]
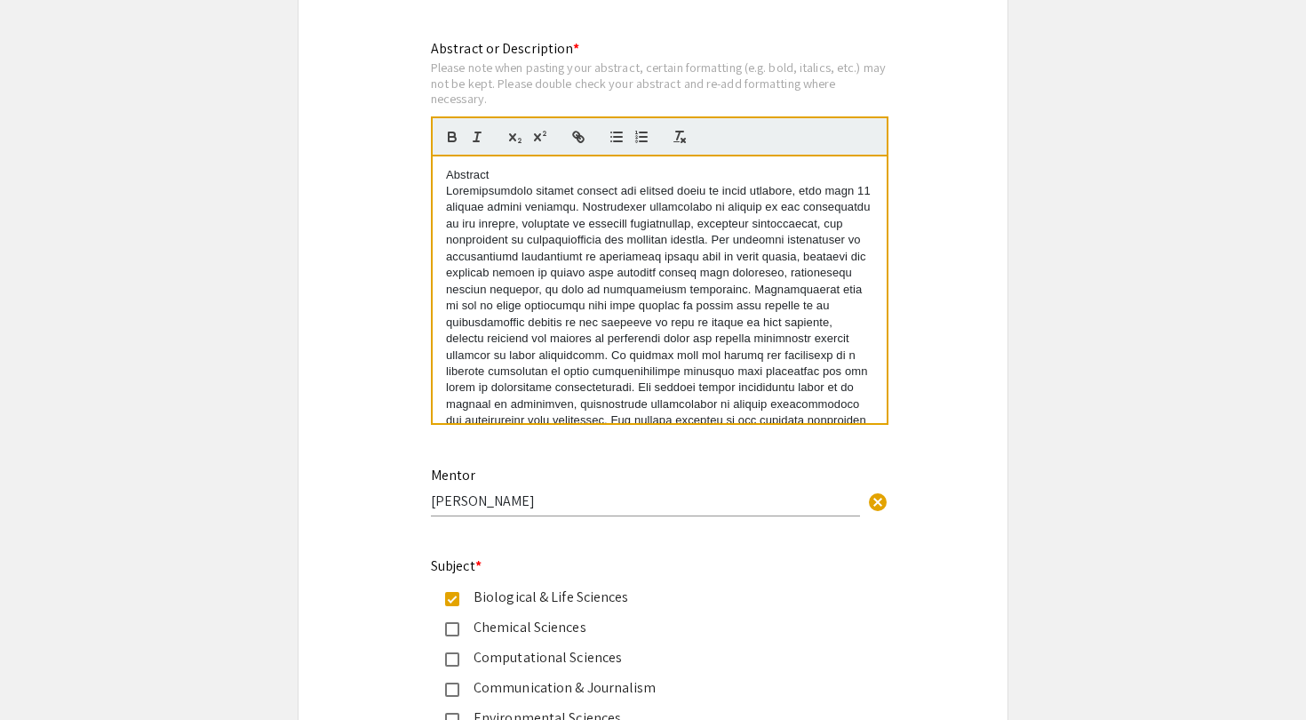
click at [664, 306] on p at bounding box center [659, 429] width 427 height 492
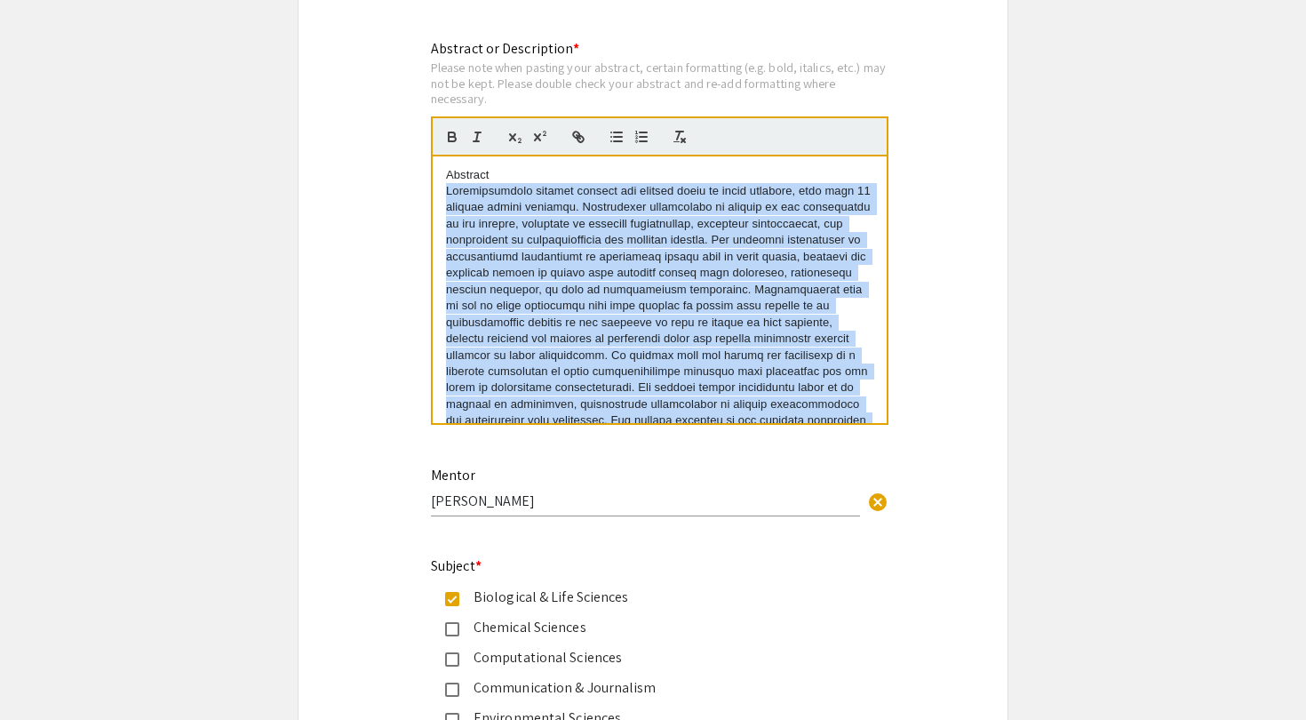
click at [664, 306] on p at bounding box center [659, 429] width 427 height 492
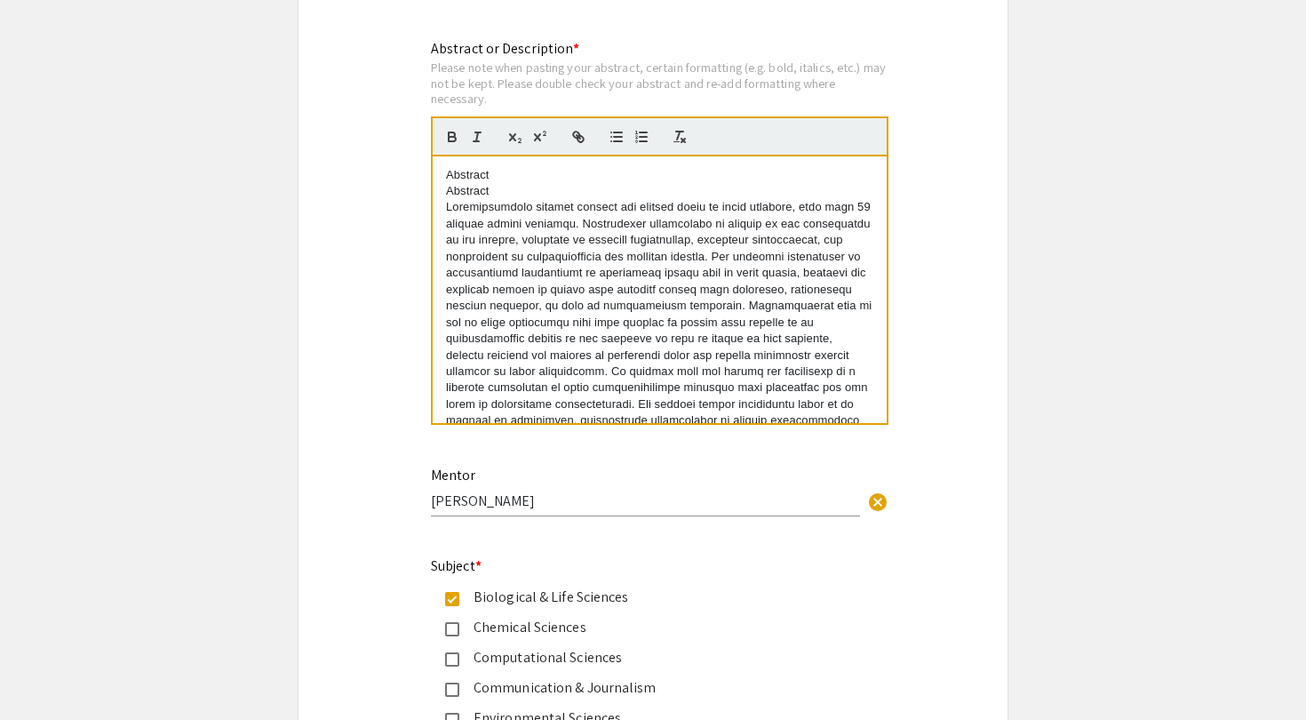
scroll to position [0, 0]
drag, startPoint x: 501, startPoint y: 185, endPoint x: 429, endPoint y: 186, distance: 72.0
click at [429, 186] on div "Abstract or Description * Please note when pasting your abstract, certain forma…" at bounding box center [653, 243] width 471 height 410
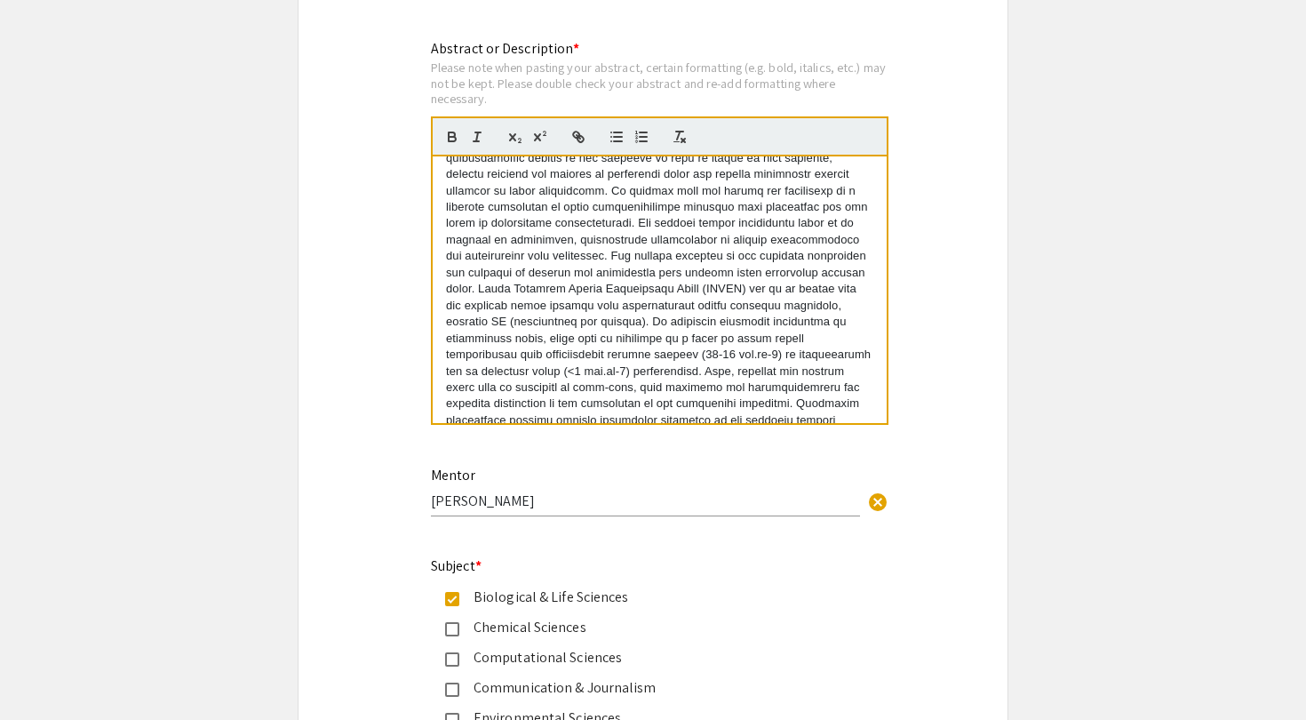
scroll to position [201, 0]
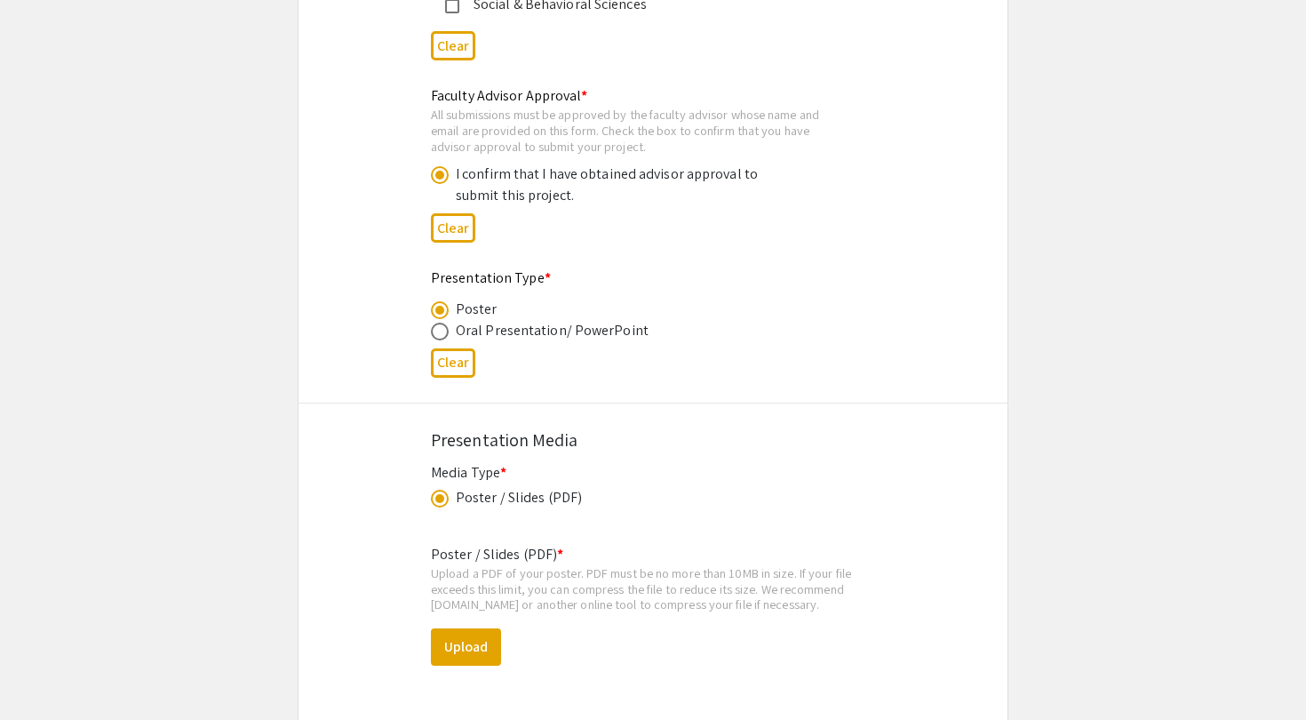
scroll to position [2761, 0]
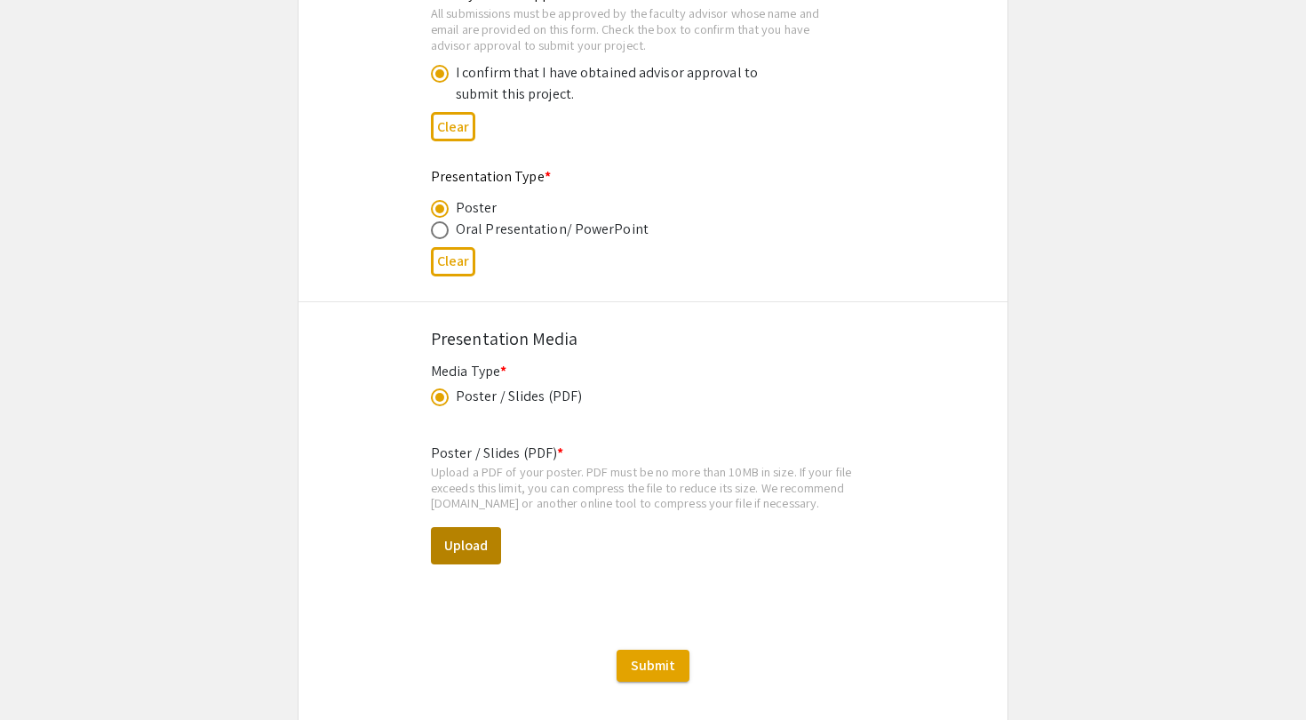
click at [495, 551] on button "Upload" at bounding box center [466, 545] width 70 height 37
click at [478, 527] on button "Upload" at bounding box center [466, 545] width 70 height 37
click at [482, 552] on button "Upload" at bounding box center [466, 545] width 70 height 37
click at [474, 529] on button "Upload" at bounding box center [466, 545] width 70 height 37
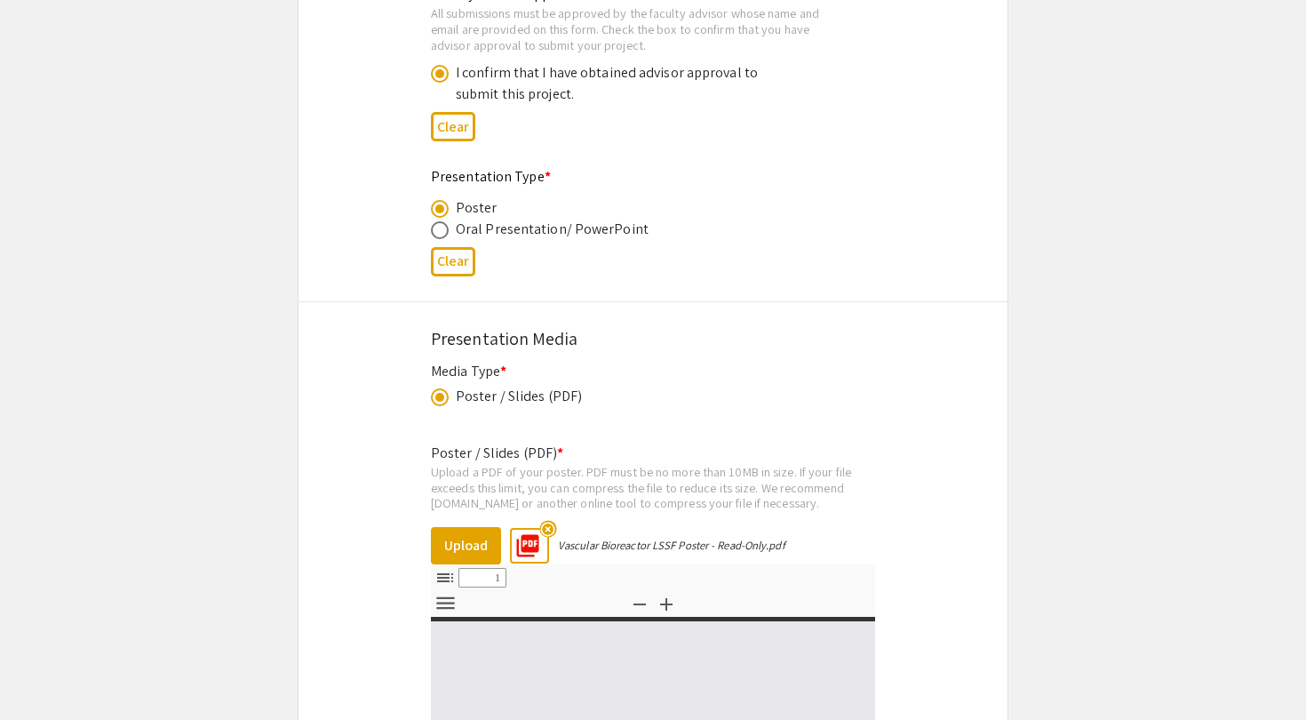
select select "custom"
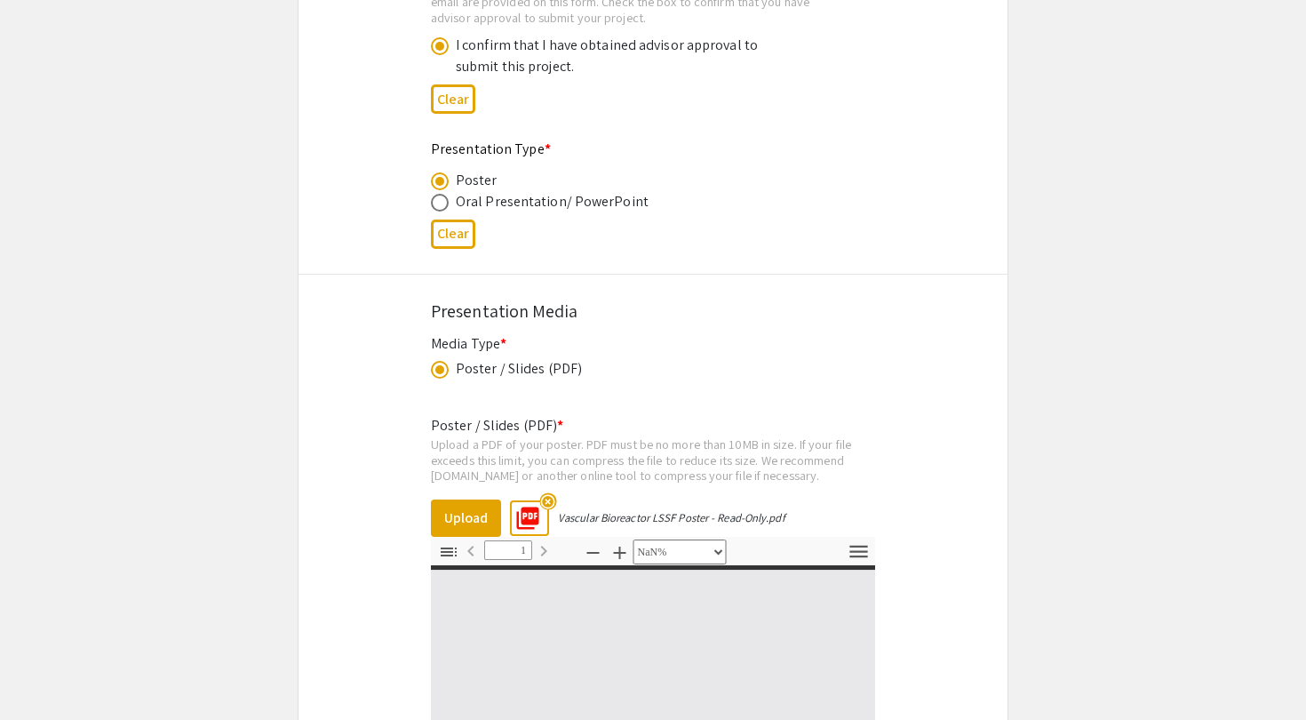
type input "0"
select select "custom"
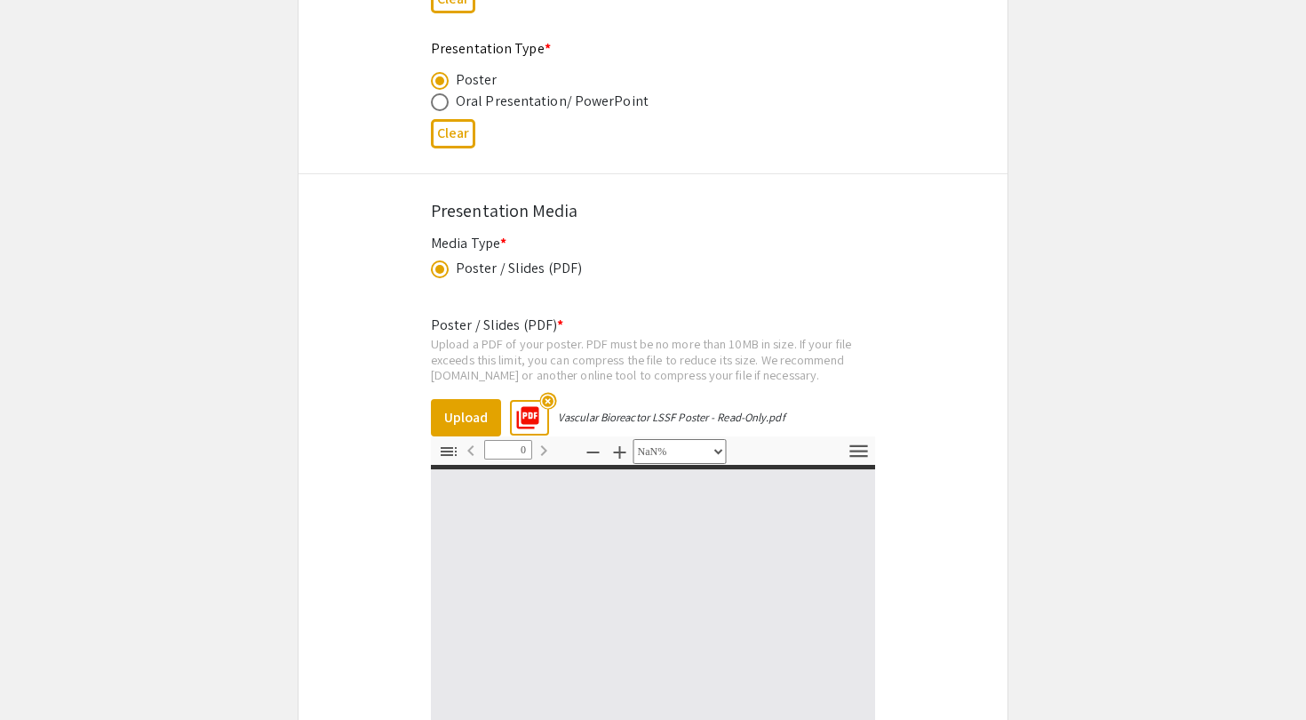
type input "1"
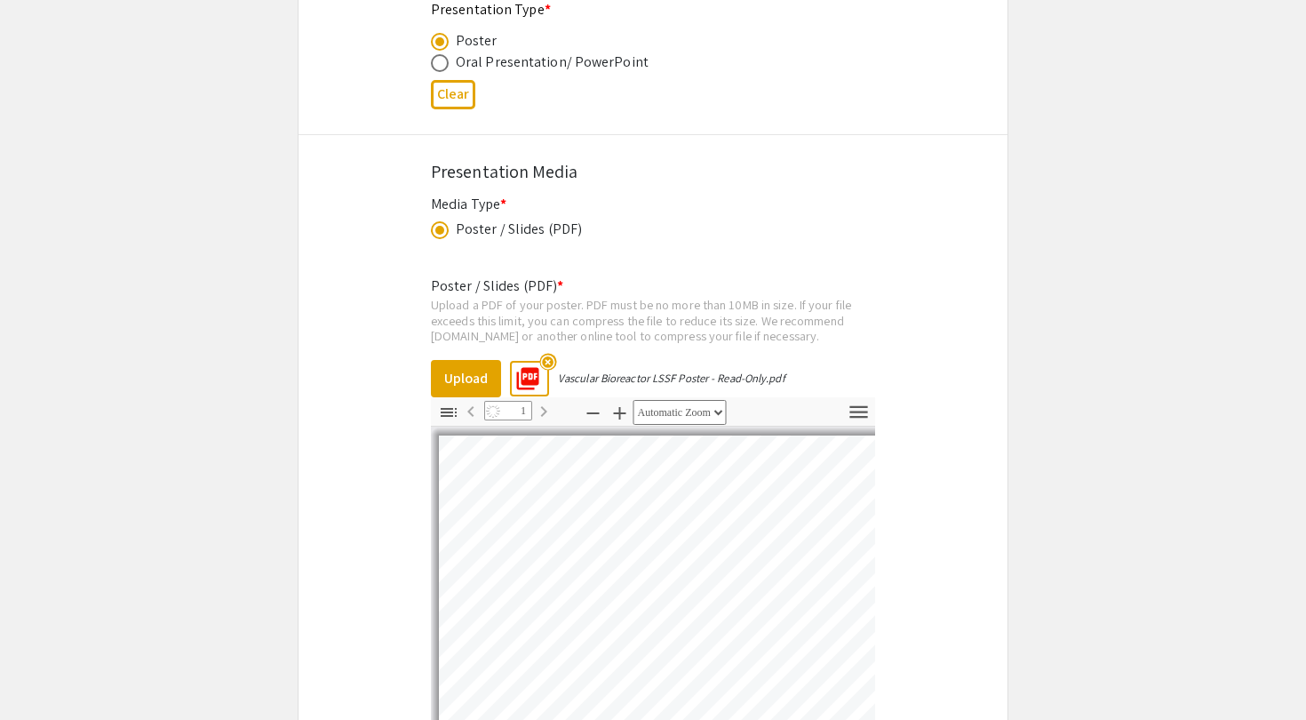
select select "auto"
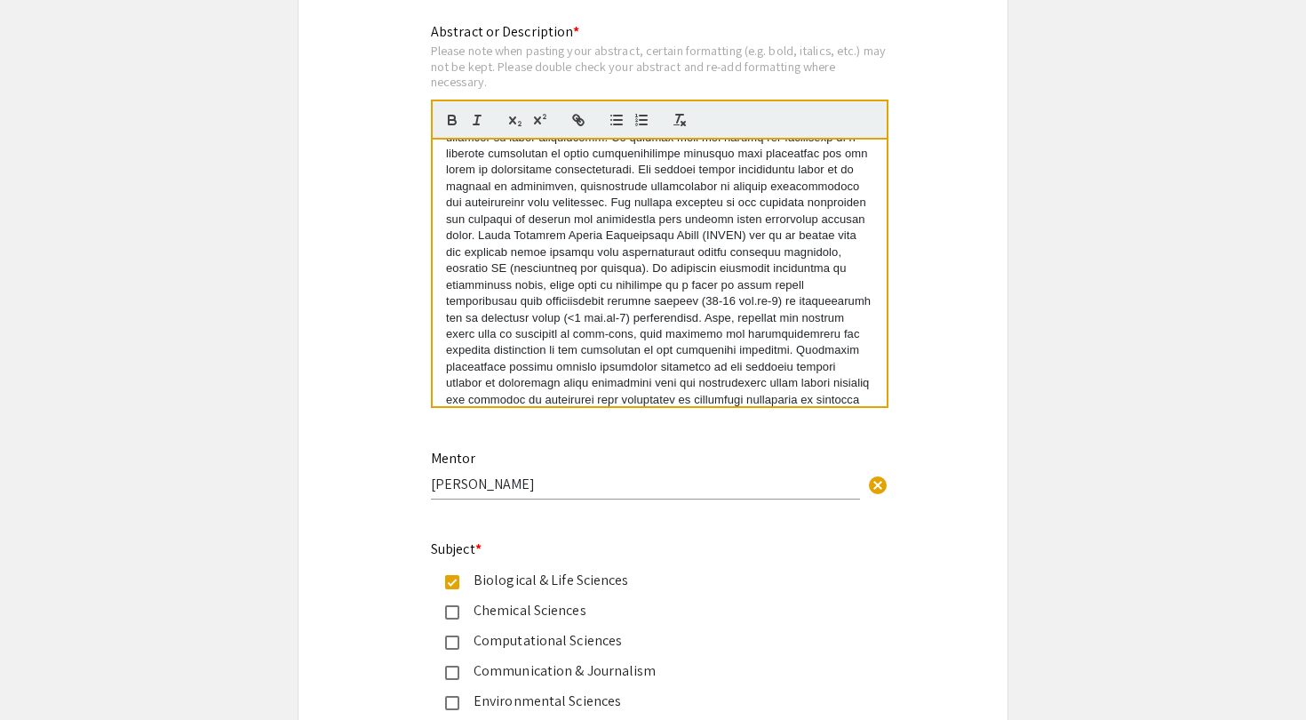
scroll to position [1794, 0]
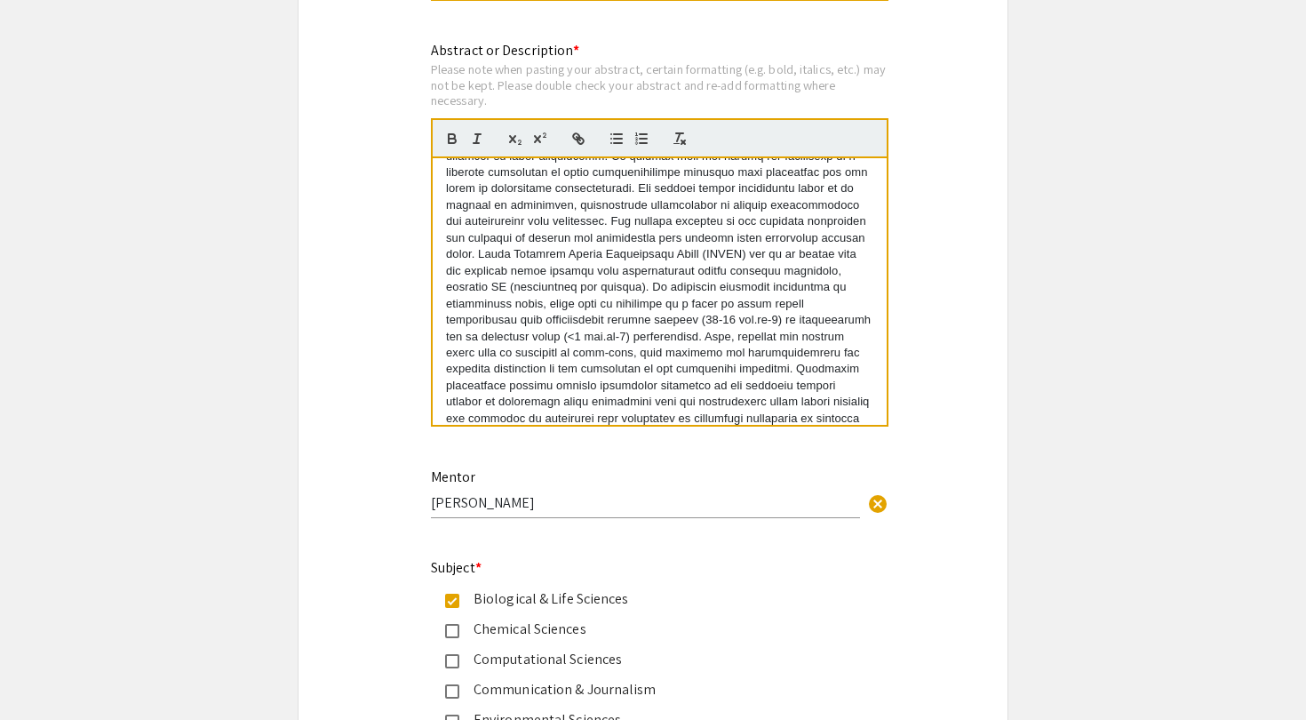
click at [723, 394] on p at bounding box center [659, 230] width 427 height 492
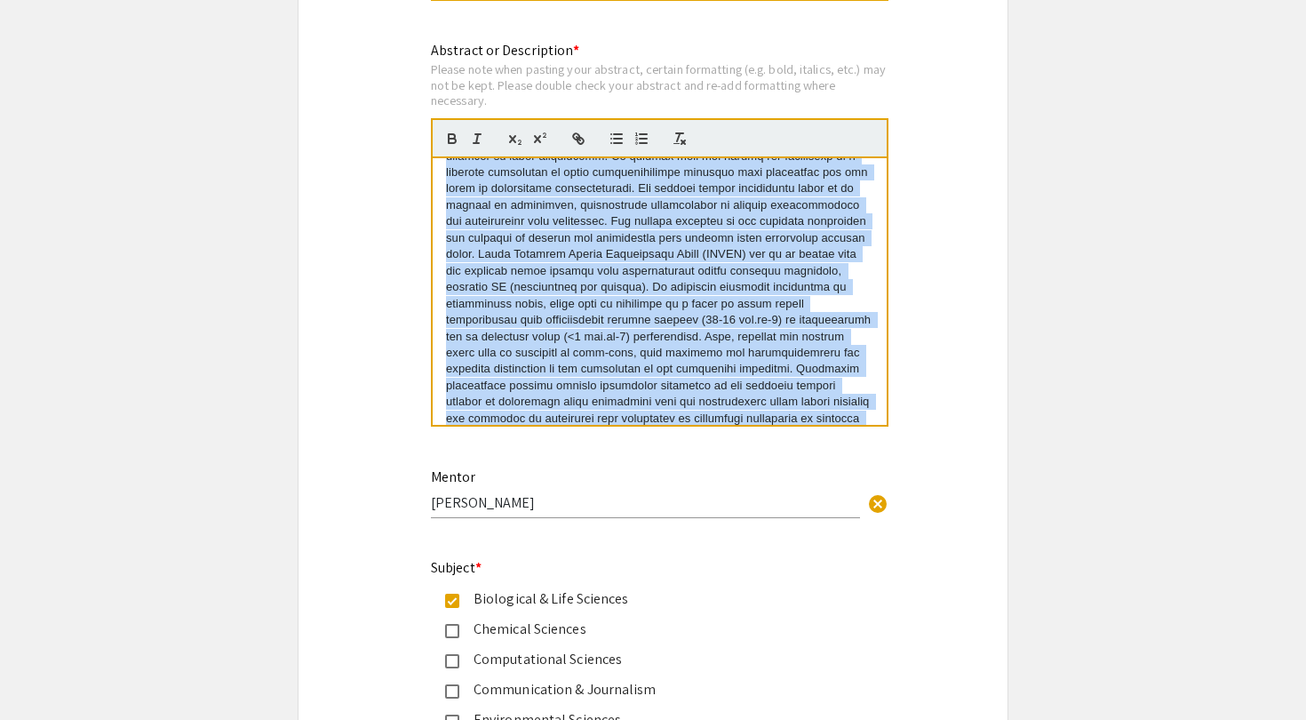
click at [723, 394] on p at bounding box center [659, 230] width 427 height 492
click at [722, 404] on p at bounding box center [659, 230] width 427 height 492
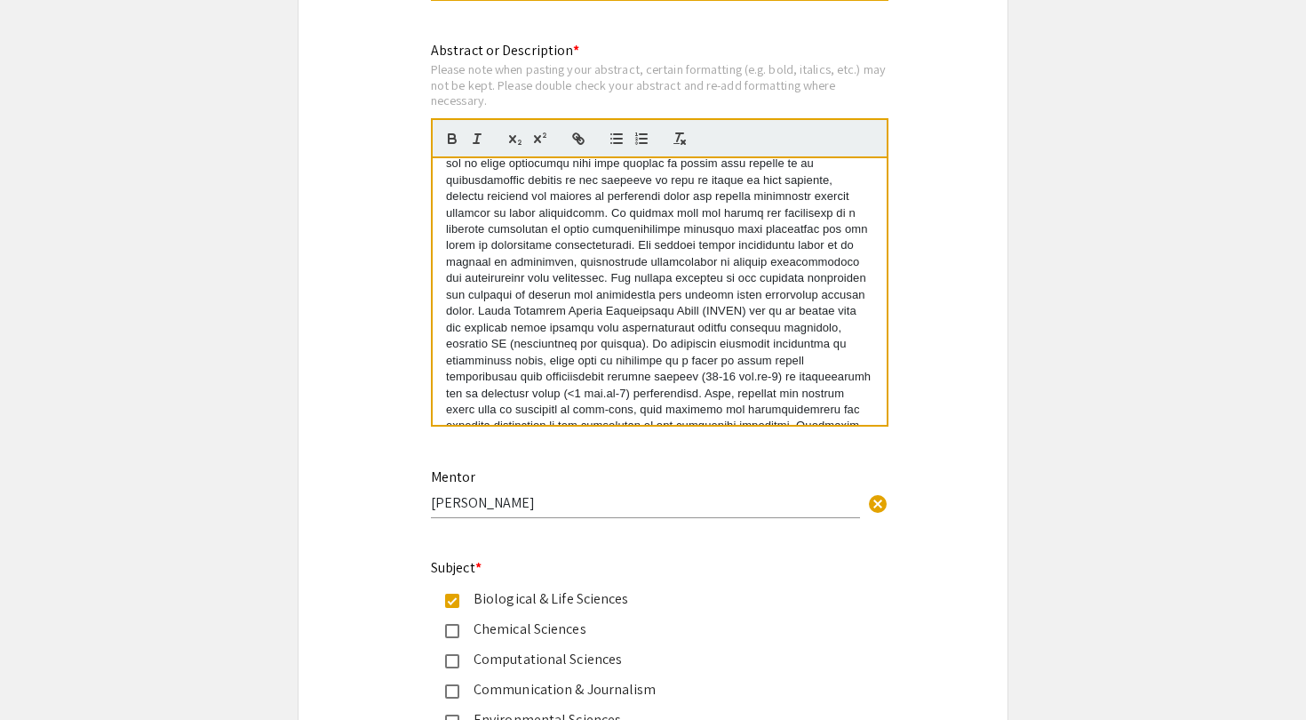
scroll to position [183, 0]
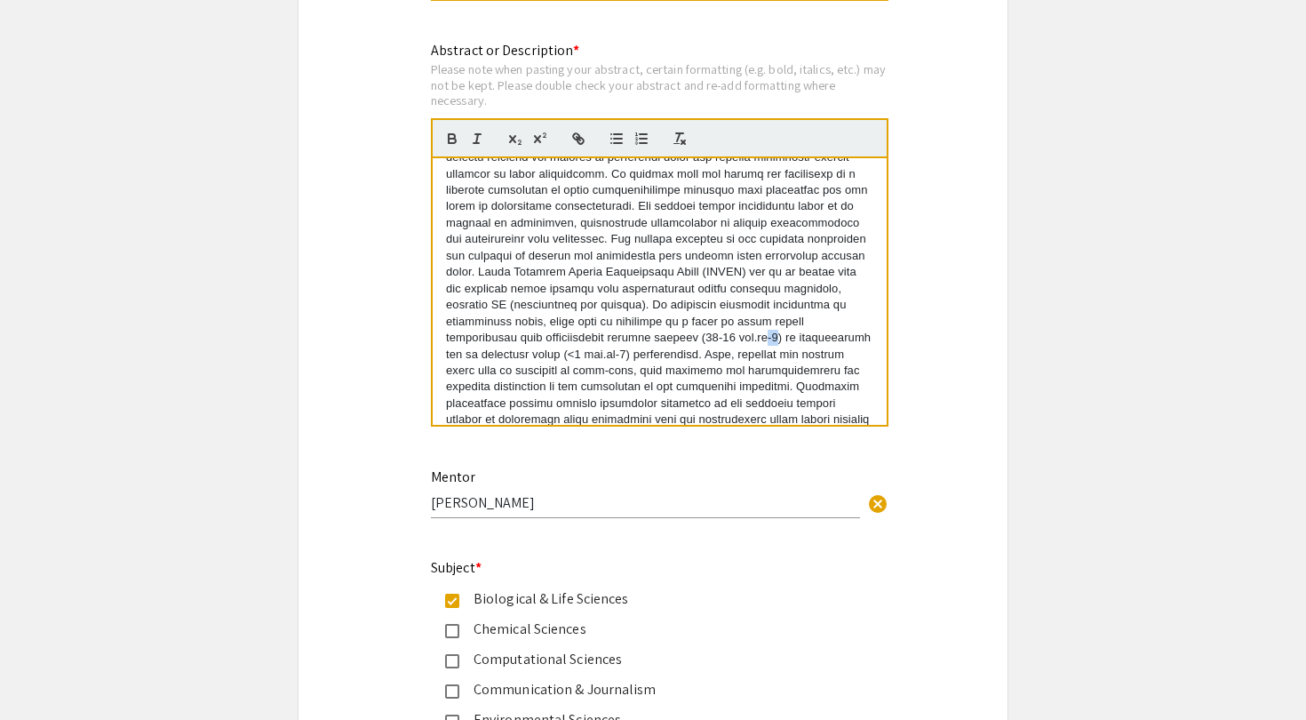
click at [561, 329] on p at bounding box center [659, 248] width 427 height 492
click at [537, 140] on icon "button" at bounding box center [537, 139] width 7 height 8
click at [782, 343] on p "-2 ) to pathological low or disturbed shear (<4 dyn.cm-2) environments. Flow, p…" at bounding box center [659, 248] width 427 height 492
drag, startPoint x: 839, startPoint y: 324, endPoint x: 829, endPoint y: 324, distance: 9.8
click at [829, 324] on p "-2 ) to pathological low or disturbed shear (<4 dyn.cm-2) environments. Flow, p…" at bounding box center [659, 248] width 427 height 492
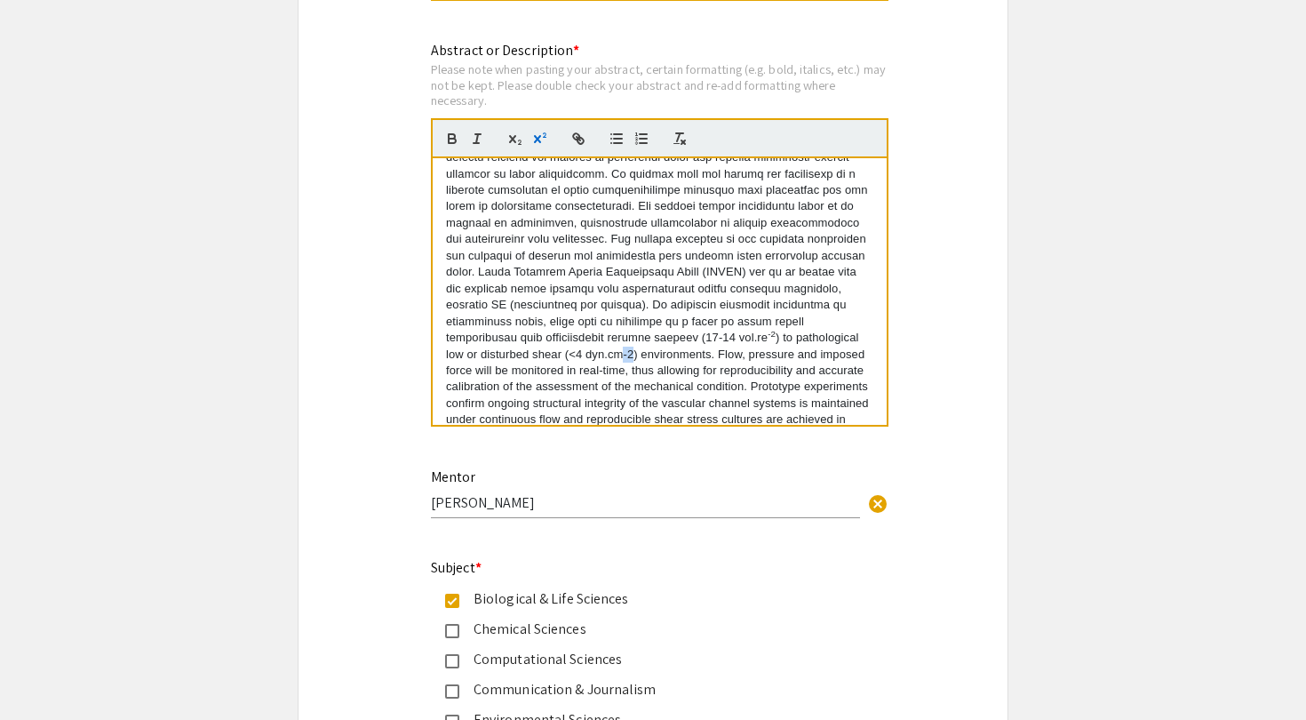
click at [534, 142] on icon "button" at bounding box center [540, 139] width 16 height 16
click at [723, 257] on p "-2 ) to pathological low or disturbed shear (<4 dyn.cm -2 ) environments. Flow,…" at bounding box center [659, 248] width 427 height 492
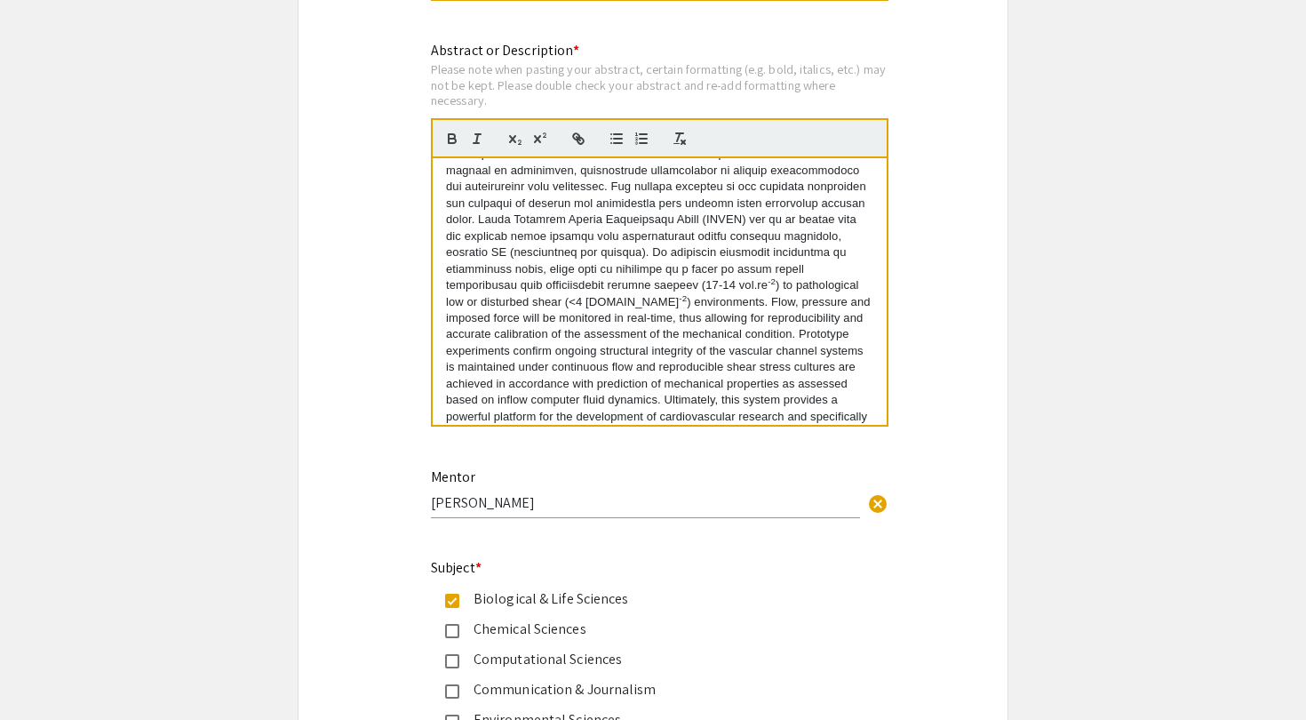
scroll to position [235, 0]
click at [981, 408] on div "Symposium Presentation Submission 2025 Life Sciences South Florida STEM Undergr…" at bounding box center [653, 233] width 711 height 3850
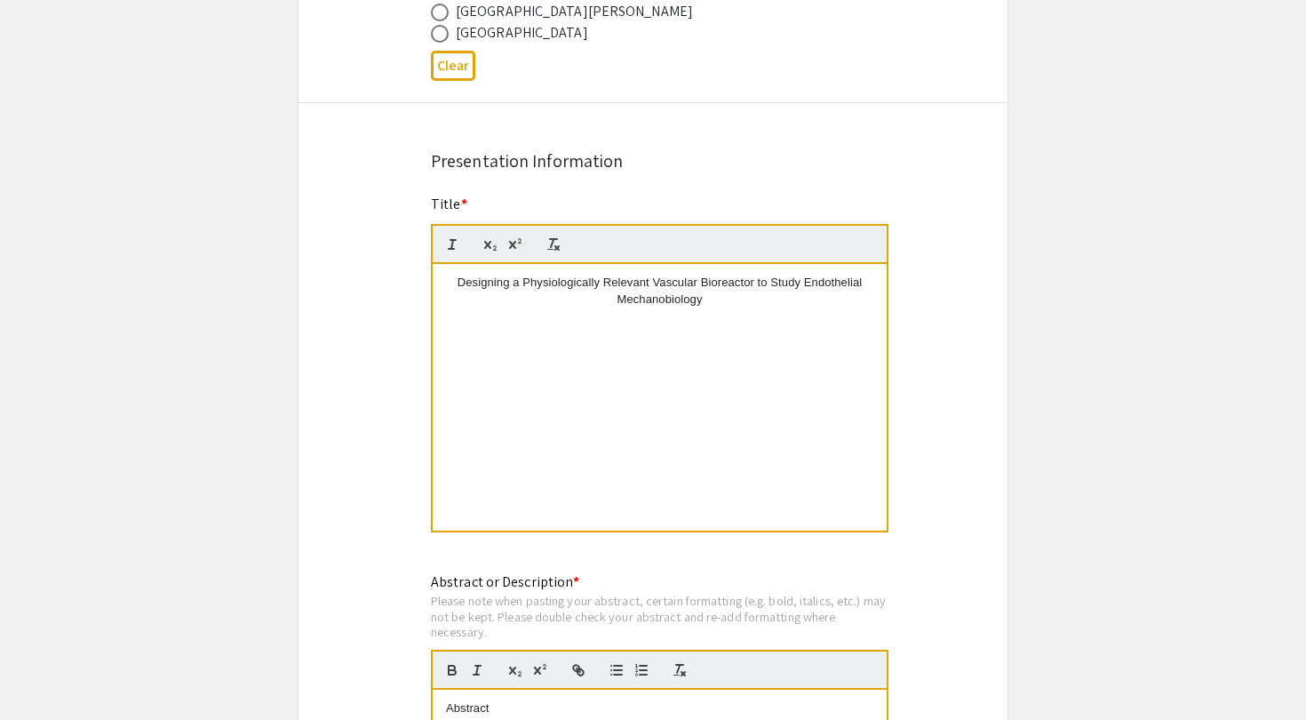
scroll to position [1259, 0]
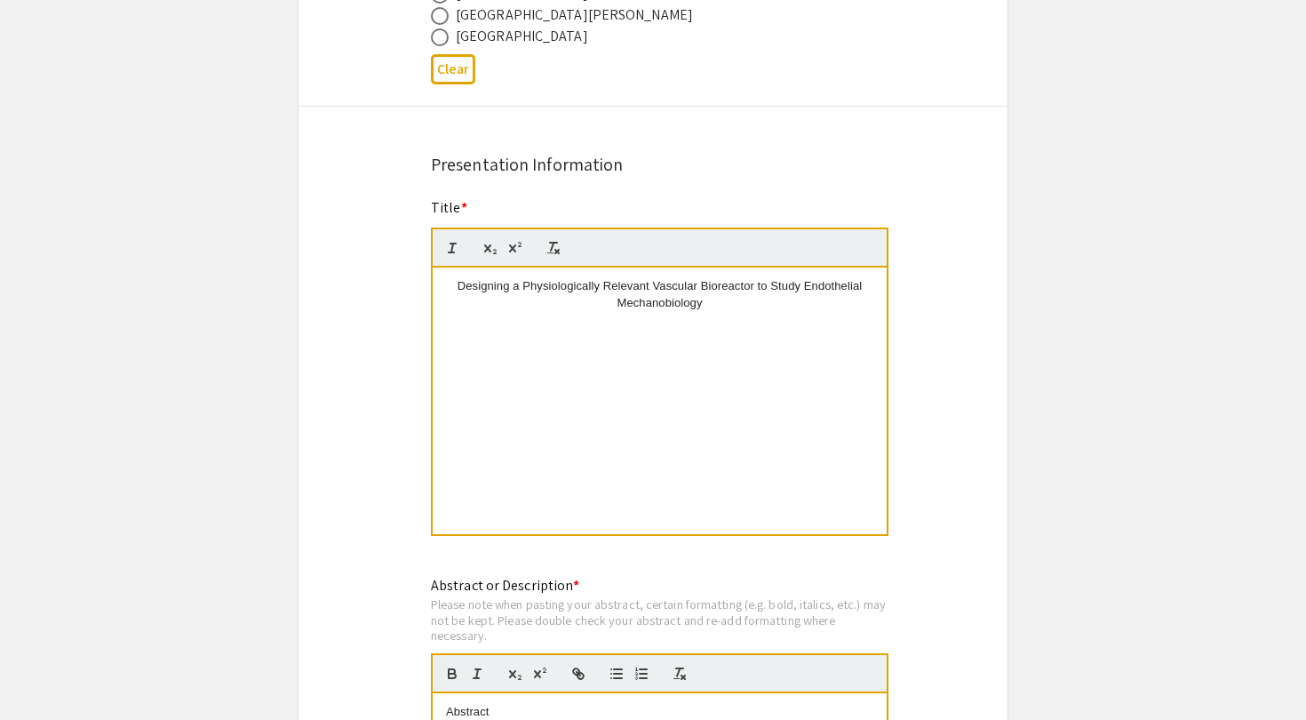
click at [806, 306] on p "Designing a Physiologically Relevant Vascular Bioreactor to Study Endothelial M…" at bounding box center [659, 294] width 427 height 33
click at [693, 298] on p "Designing a Physiologically Relevant Vascular Bioreactor to Study Endothelial M…" at bounding box center [659, 294] width 427 height 33
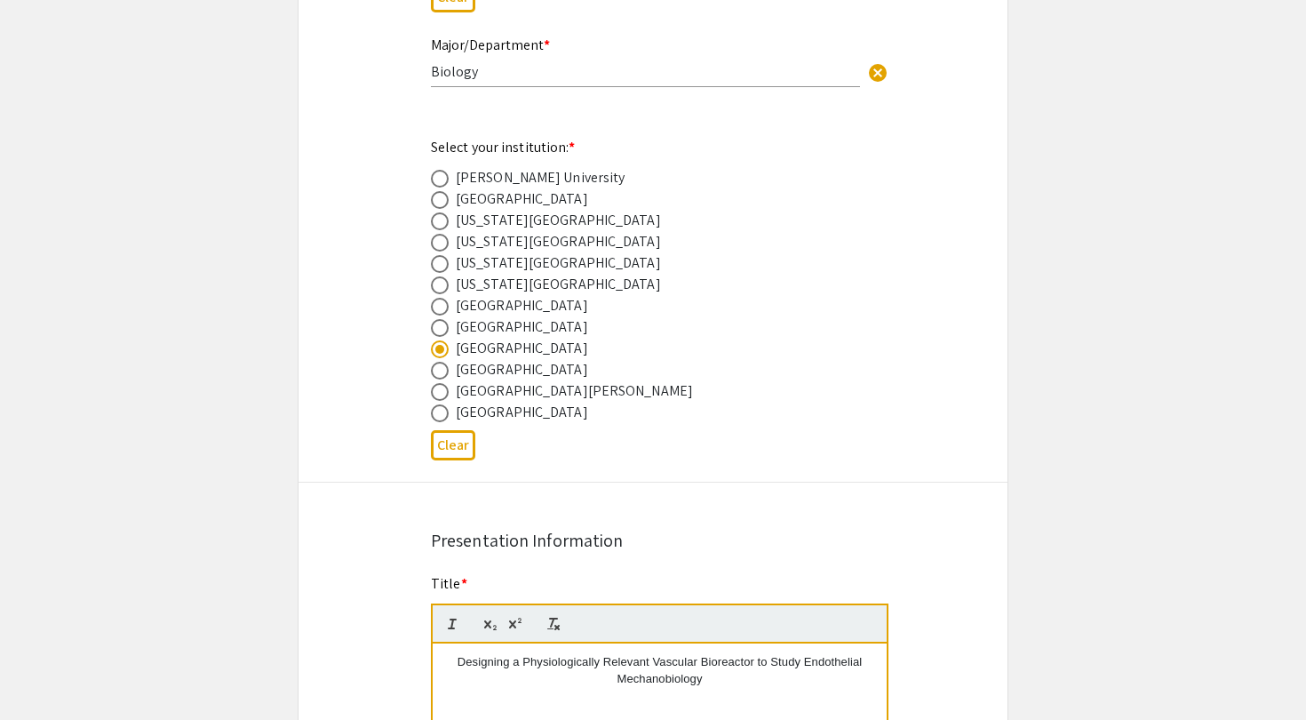
click at [764, 328] on div "[GEOGRAPHIC_DATA]" at bounding box center [639, 326] width 416 height 21
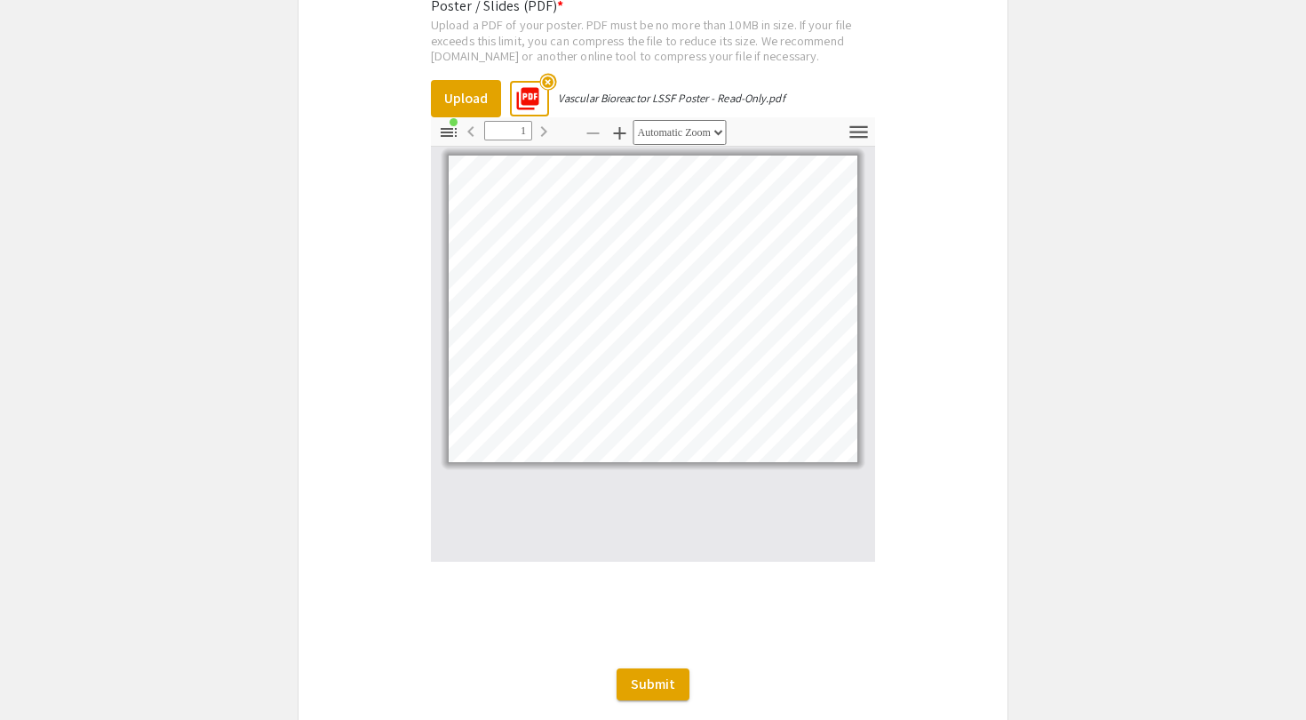
scroll to position [3256, 0]
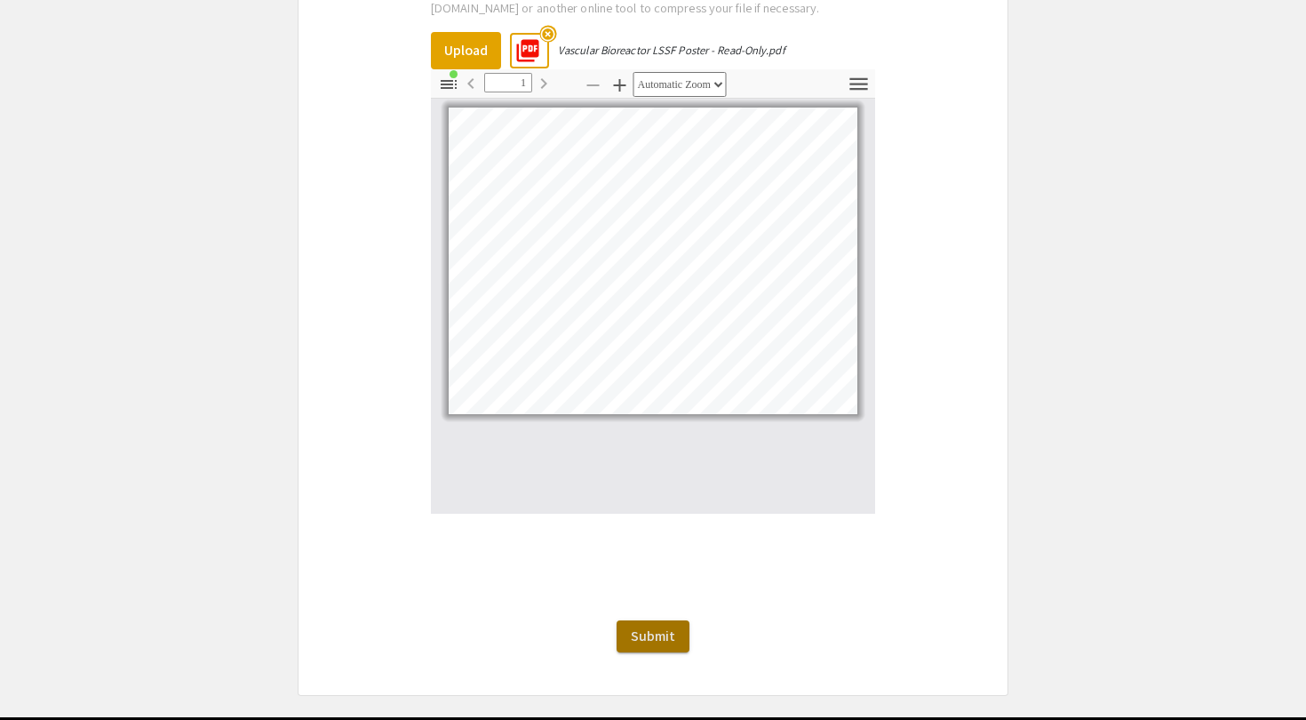
click at [673, 636] on span "Submit" at bounding box center [653, 635] width 44 height 19
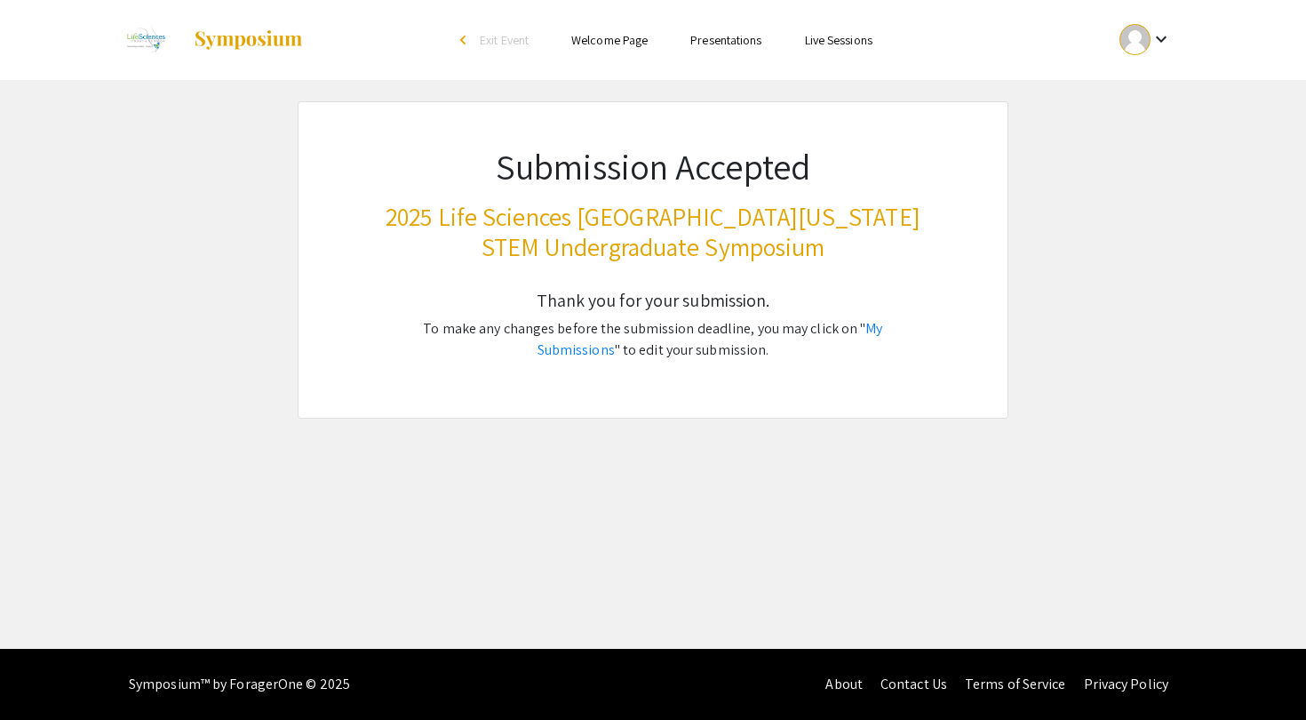
scroll to position [0, 0]
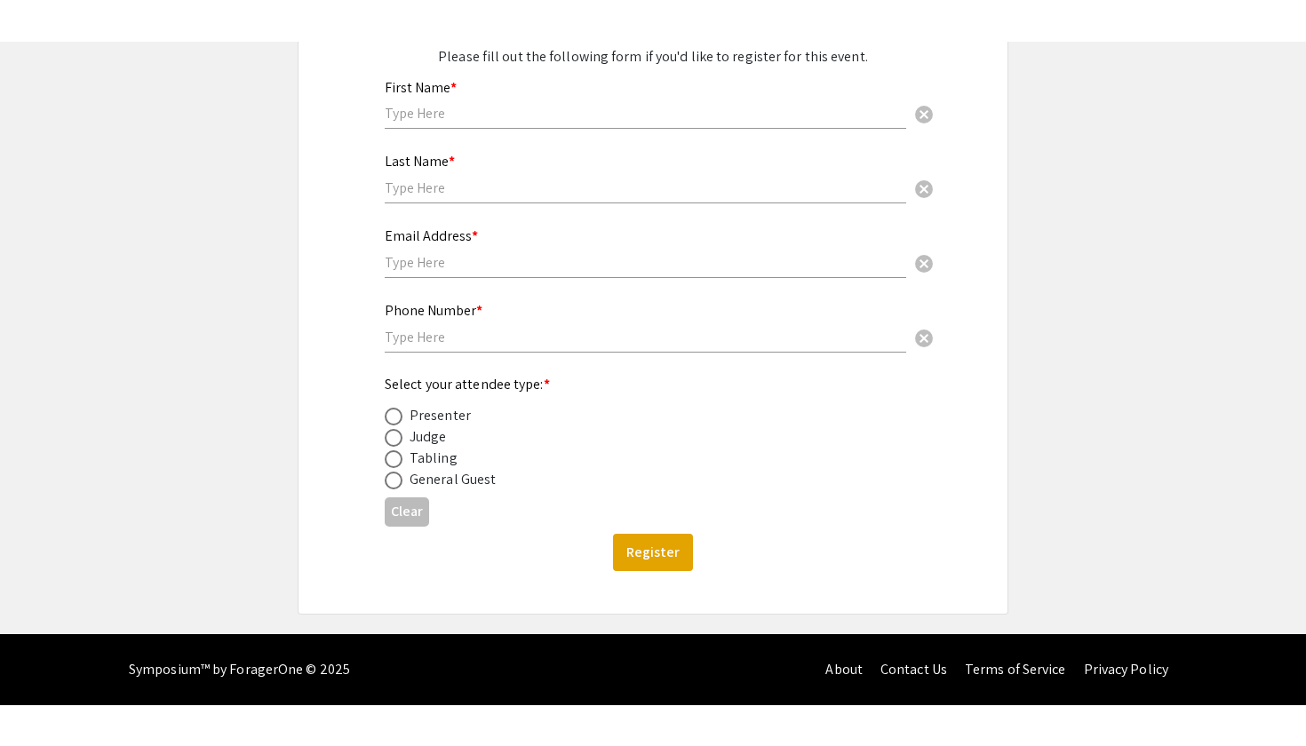
scroll to position [173, 0]
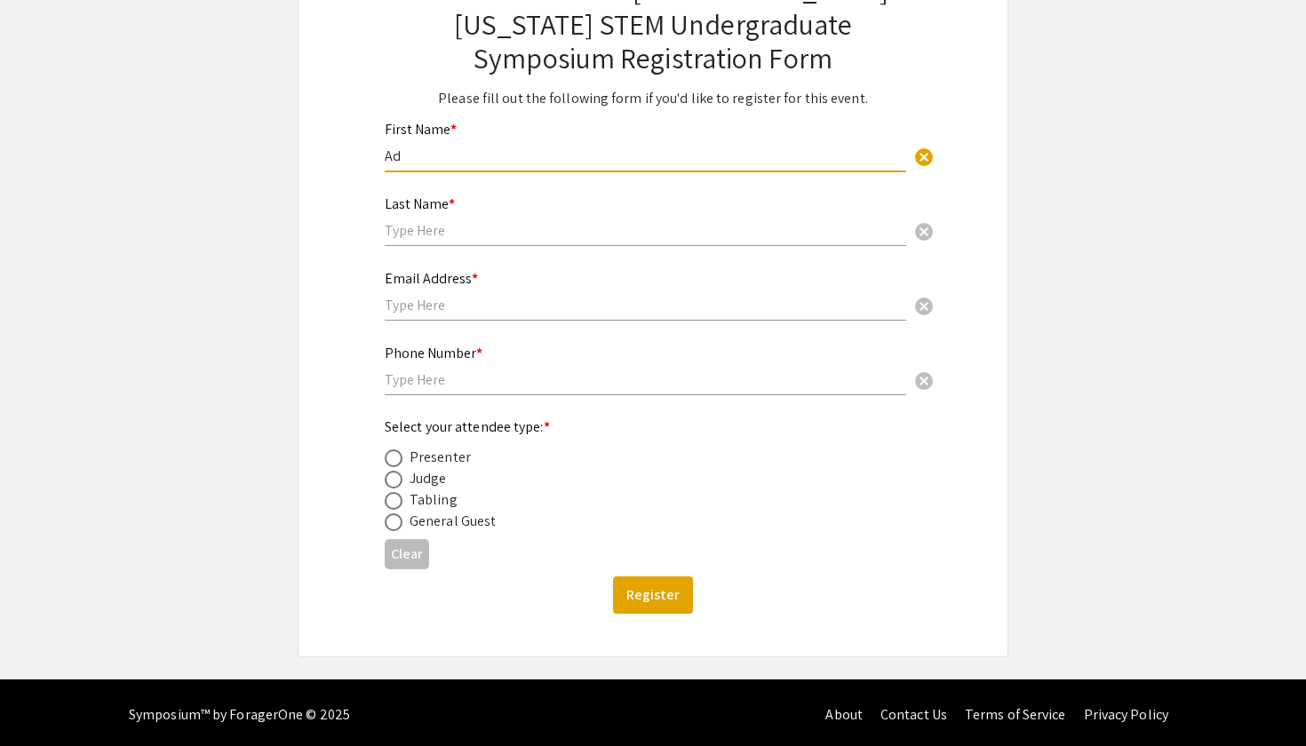
type input "A"
click at [461, 158] on input "[PERSON_NAME]" at bounding box center [645, 156] width 521 height 19
type input "[PERSON_NAME]"
click at [570, 230] on input "text" at bounding box center [645, 230] width 521 height 19
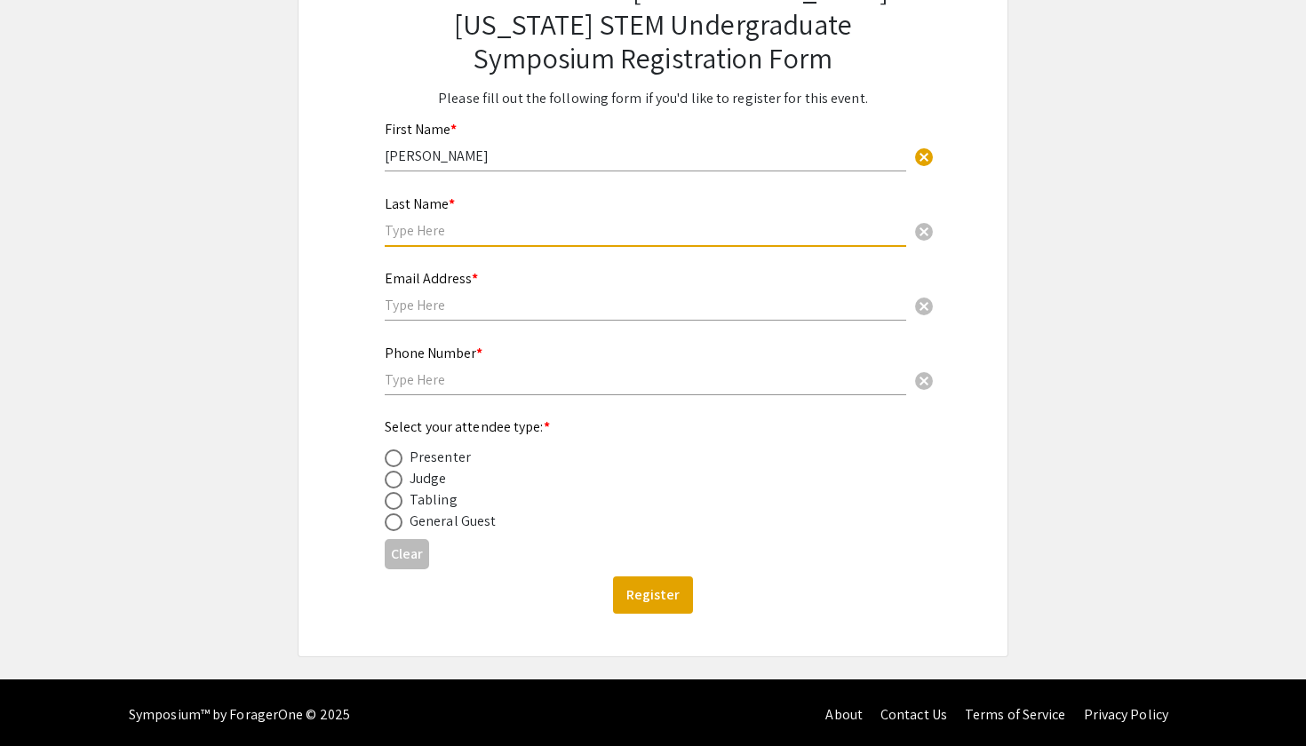
paste input "[PERSON_NAME]"
type input "[PERSON_NAME]"
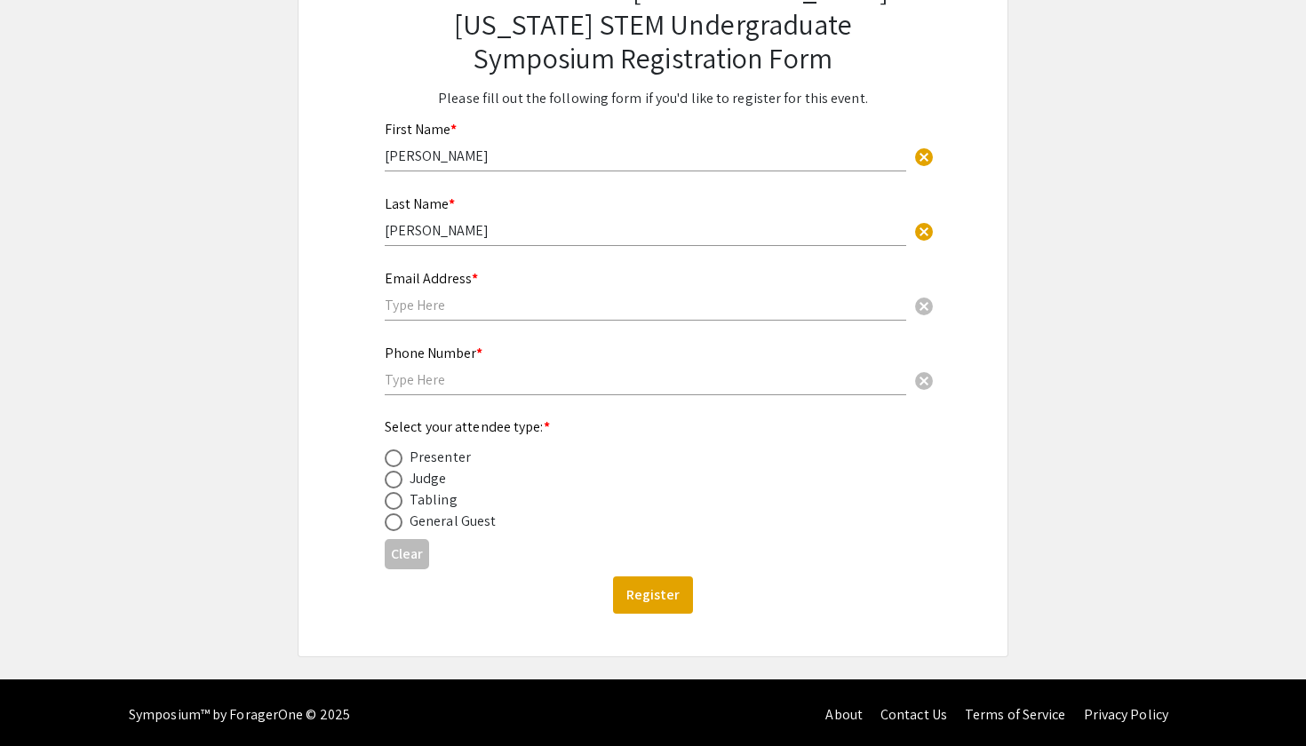
click at [437, 346] on mat-label "Phone Number *" at bounding box center [434, 353] width 98 height 19
click at [437, 316] on div "Email Address * cancel" at bounding box center [645, 287] width 521 height 68
type input "[EMAIL_ADDRESS][DOMAIN_NAME]"
click at [738, 388] on input "text" at bounding box center [645, 379] width 521 height 19
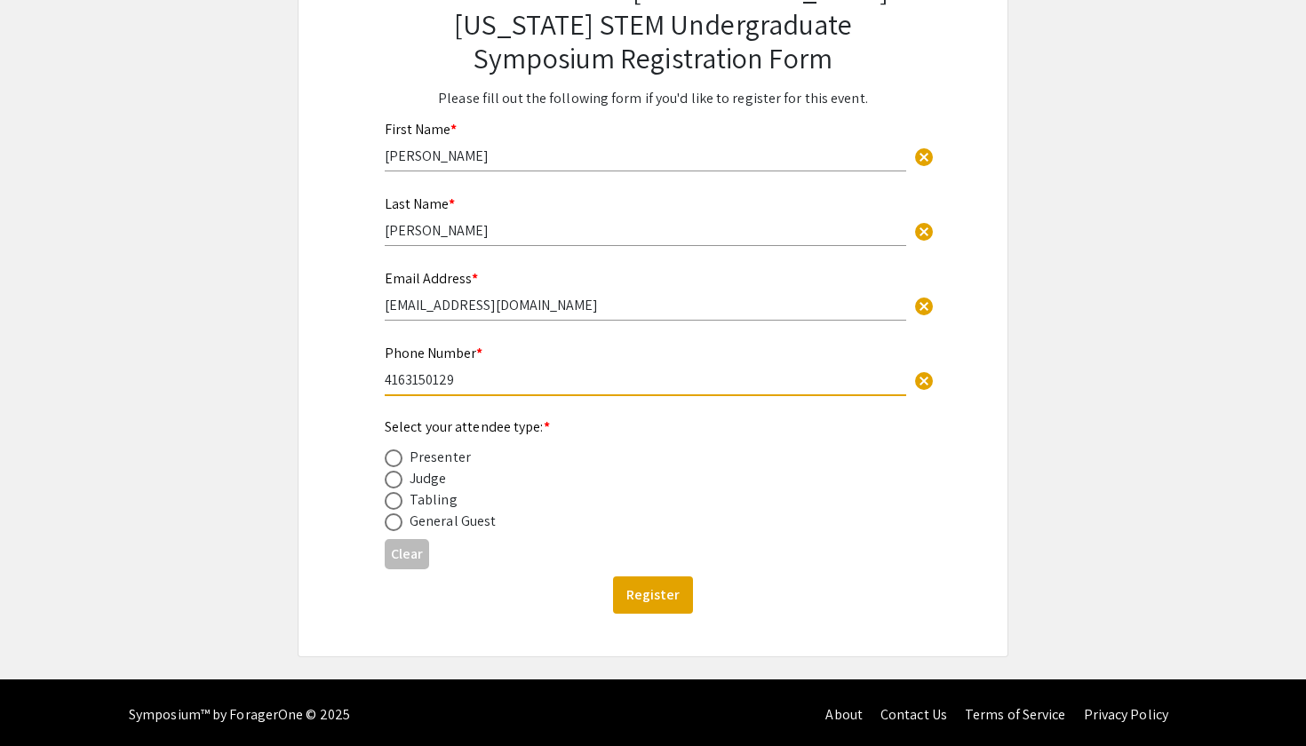
type input "4163150129"
click at [591, 431] on div "Select your attendee type: * Presenter Judge Tabling General Guest" at bounding box center [639, 475] width 508 height 116
click at [442, 454] on div "Presenter" at bounding box center [440, 457] width 61 height 21
click at [411, 454] on div "Presenter" at bounding box center [440, 457] width 61 height 21
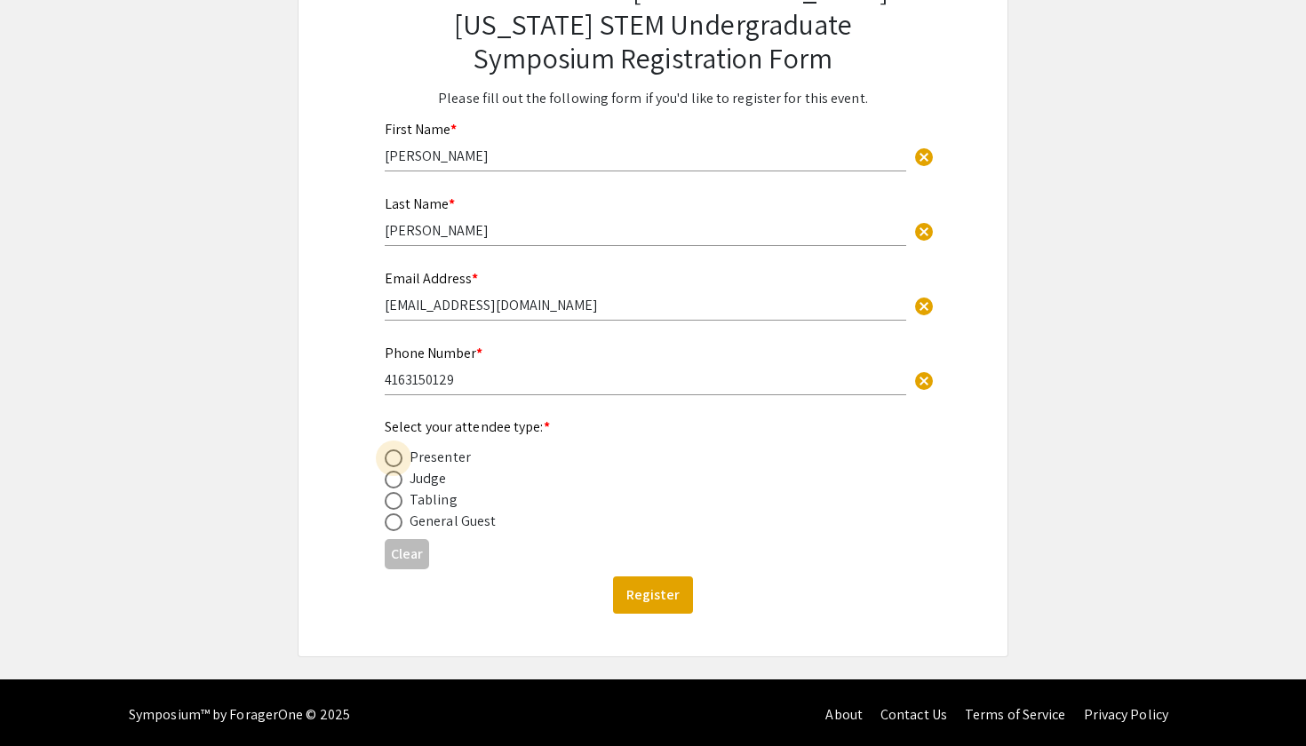
click at [398, 454] on span at bounding box center [394, 459] width 18 height 18
click at [398, 454] on input "radio" at bounding box center [394, 459] width 18 height 18
radio input "true"
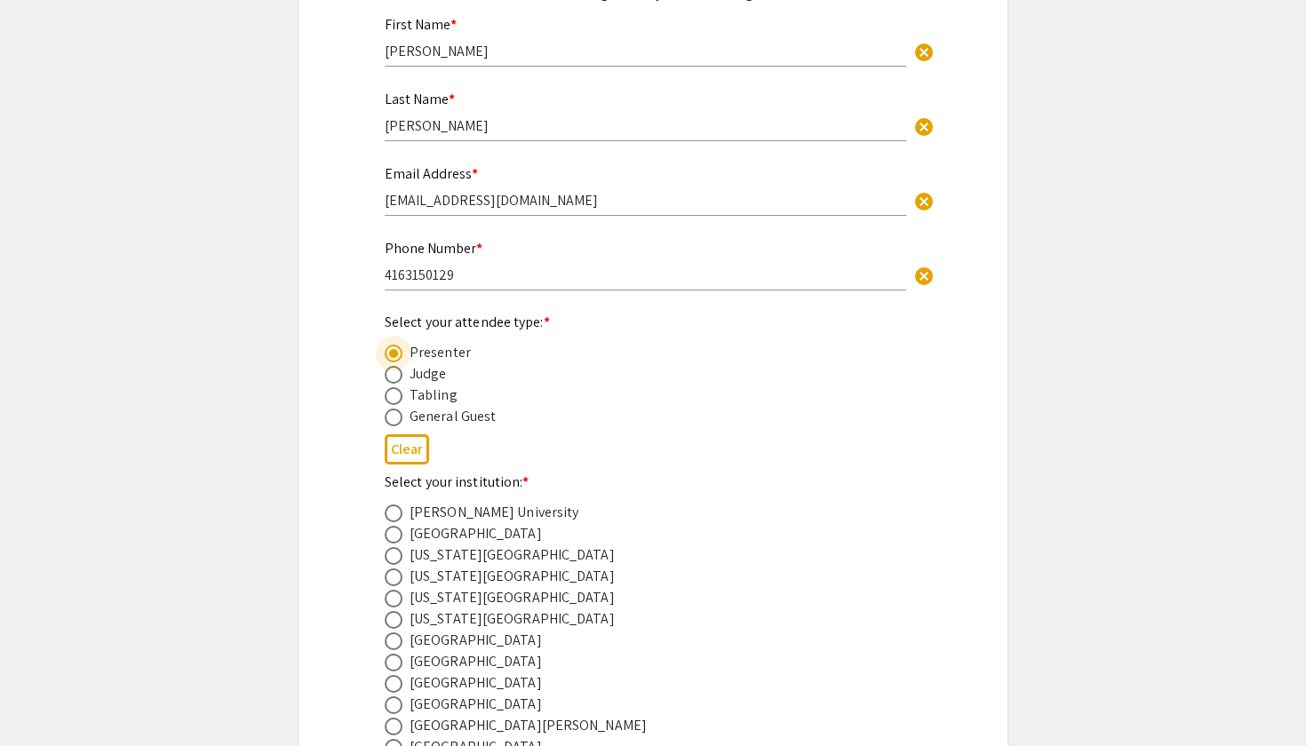
scroll to position [293, 0]
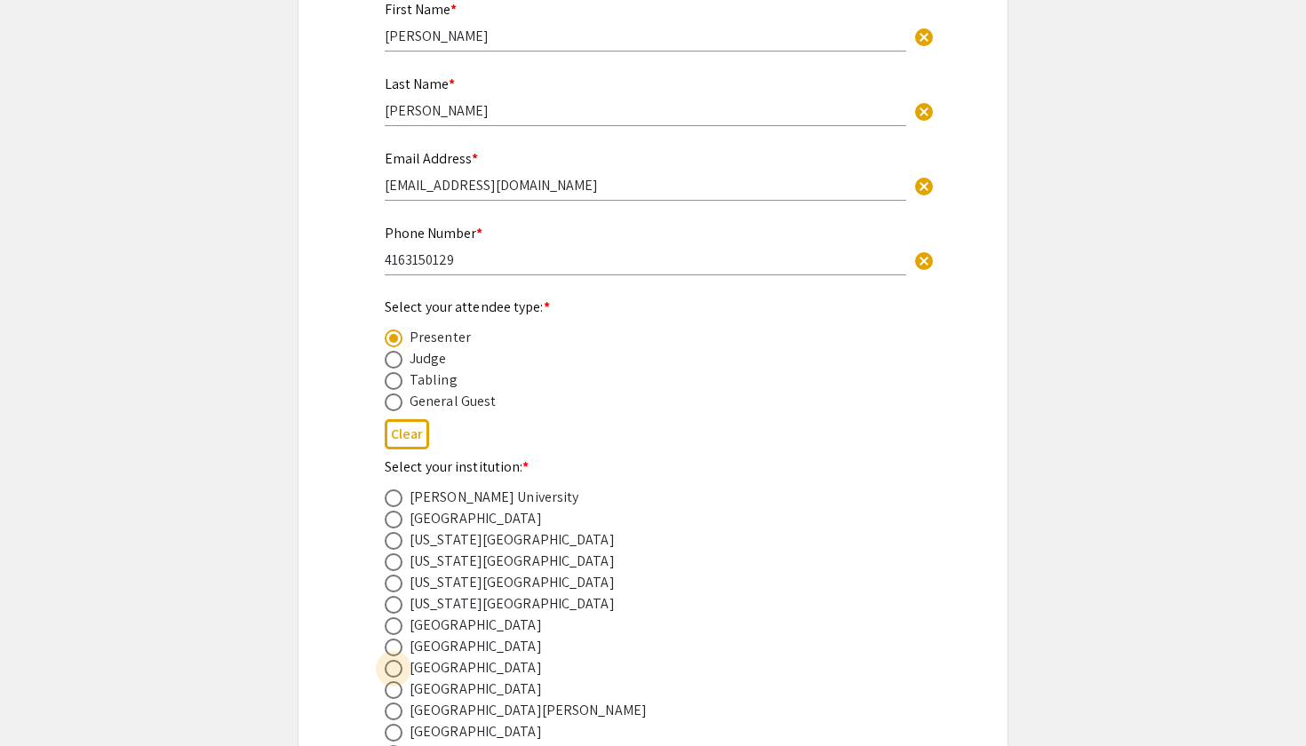
click at [397, 663] on span at bounding box center [394, 669] width 18 height 18
click at [397, 663] on input "radio" at bounding box center [394, 669] width 18 height 18
radio input "true"
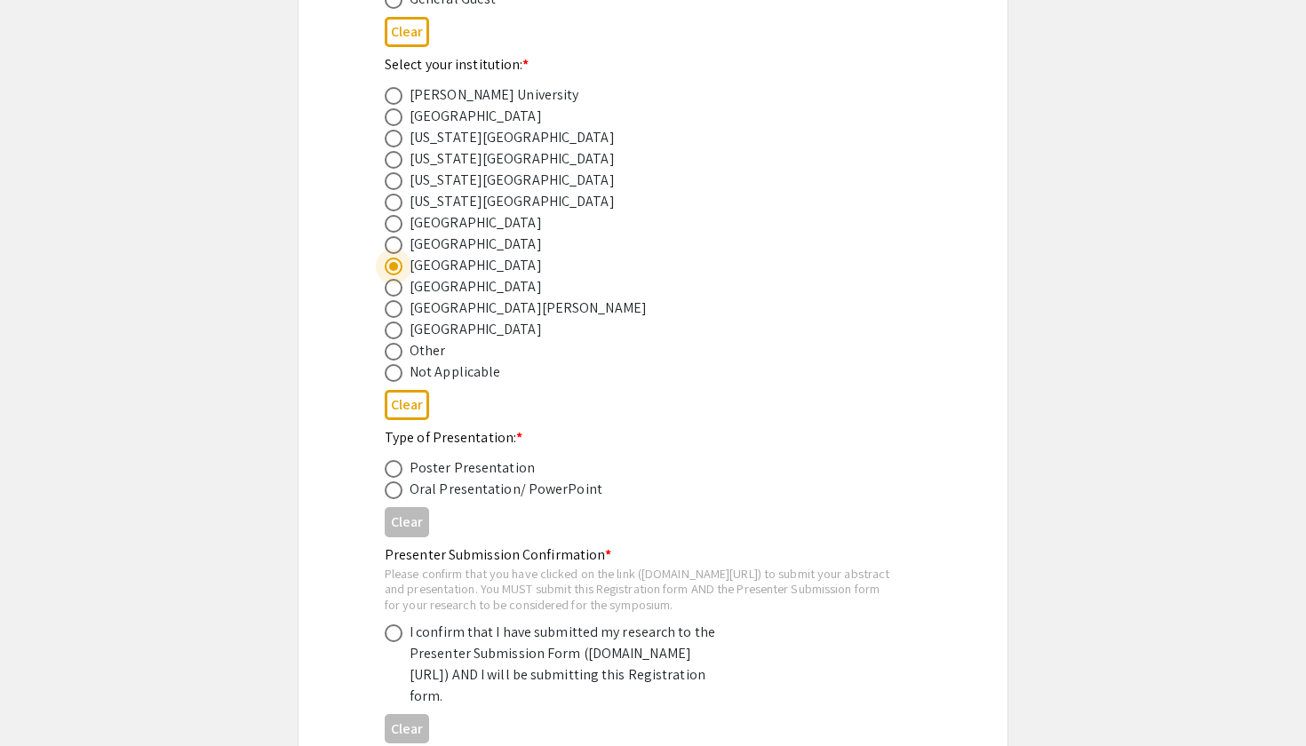
scroll to position [711, 0]
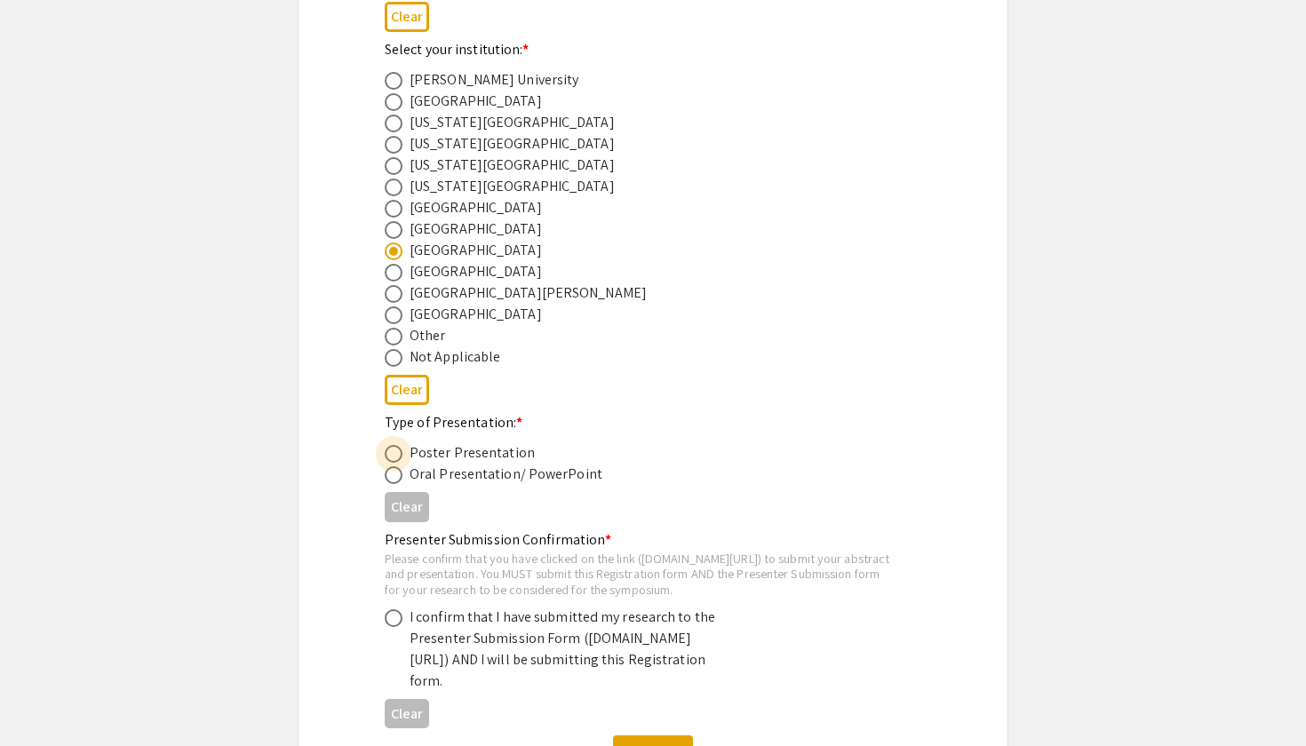
click at [401, 457] on span at bounding box center [394, 454] width 18 height 18
click at [401, 457] on input "radio" at bounding box center [394, 454] width 18 height 18
radio input "true"
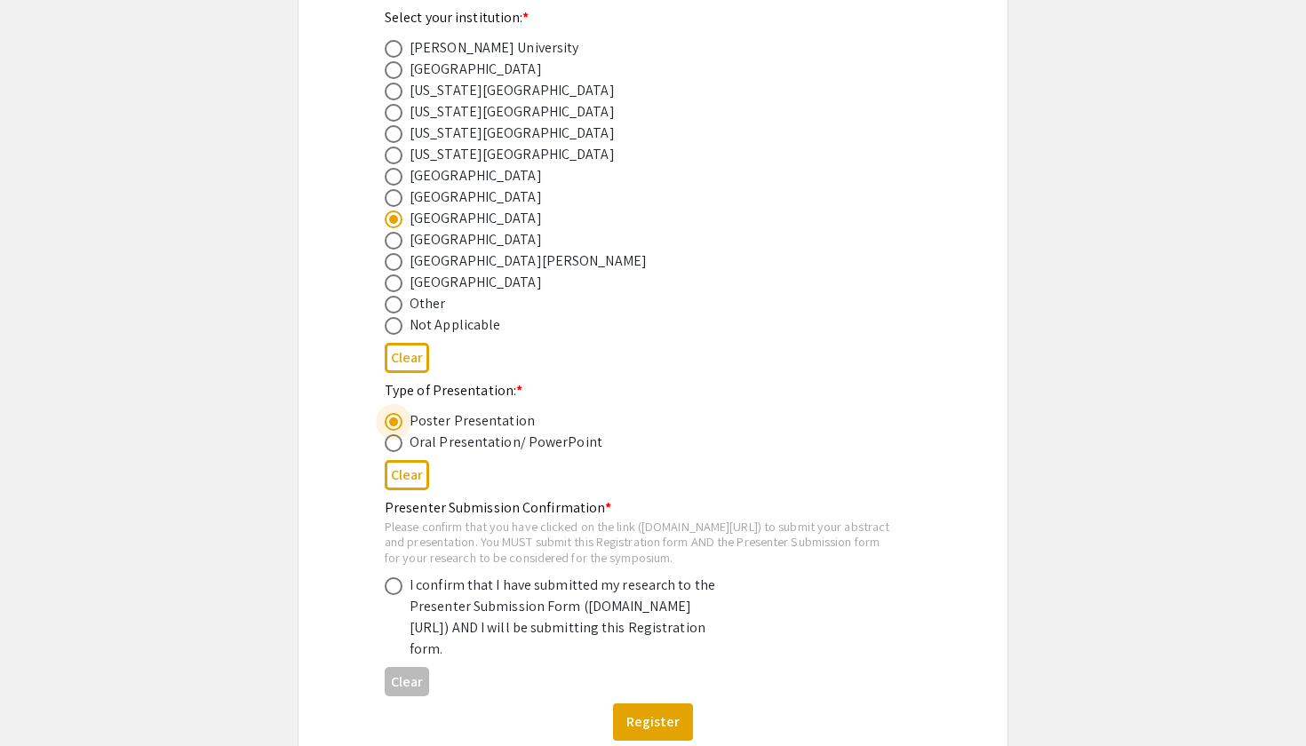
scroll to position [754, 0]
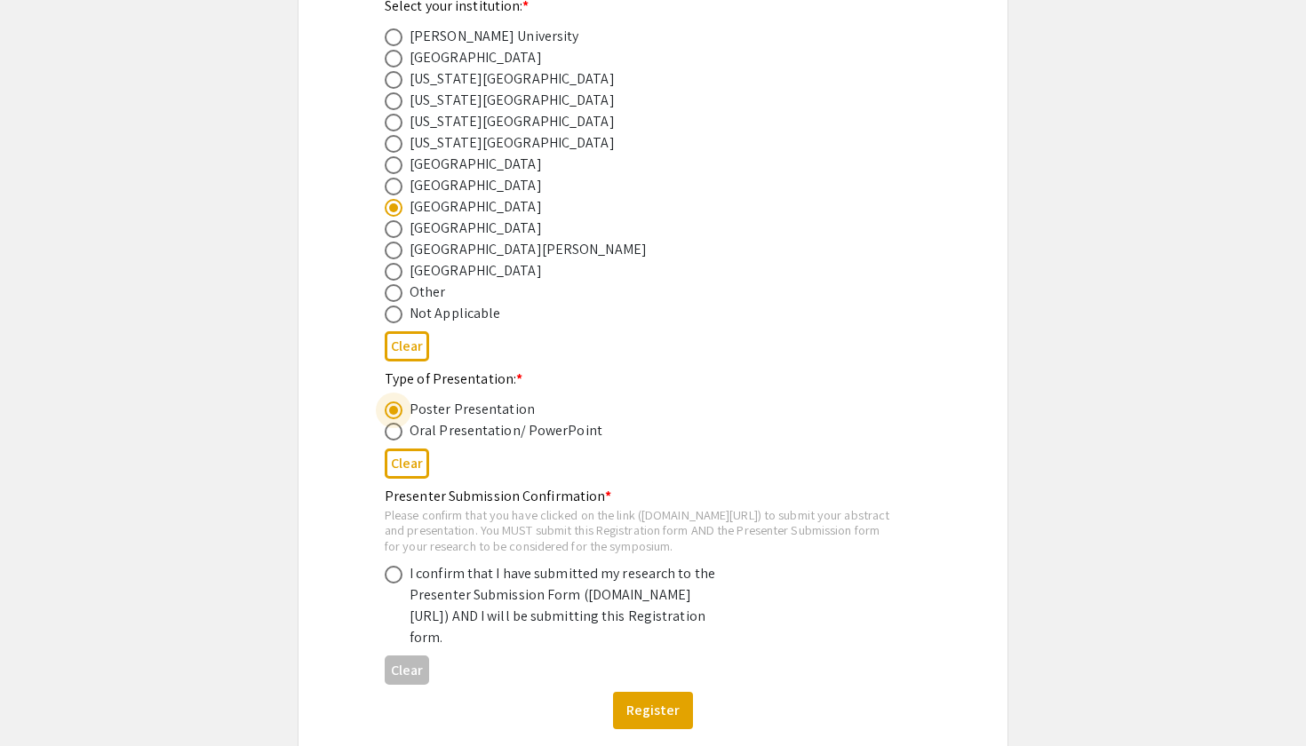
click at [402, 584] on span at bounding box center [394, 575] width 18 height 18
click at [402, 584] on input "radio" at bounding box center [394, 575] width 18 height 18
radio input "true"
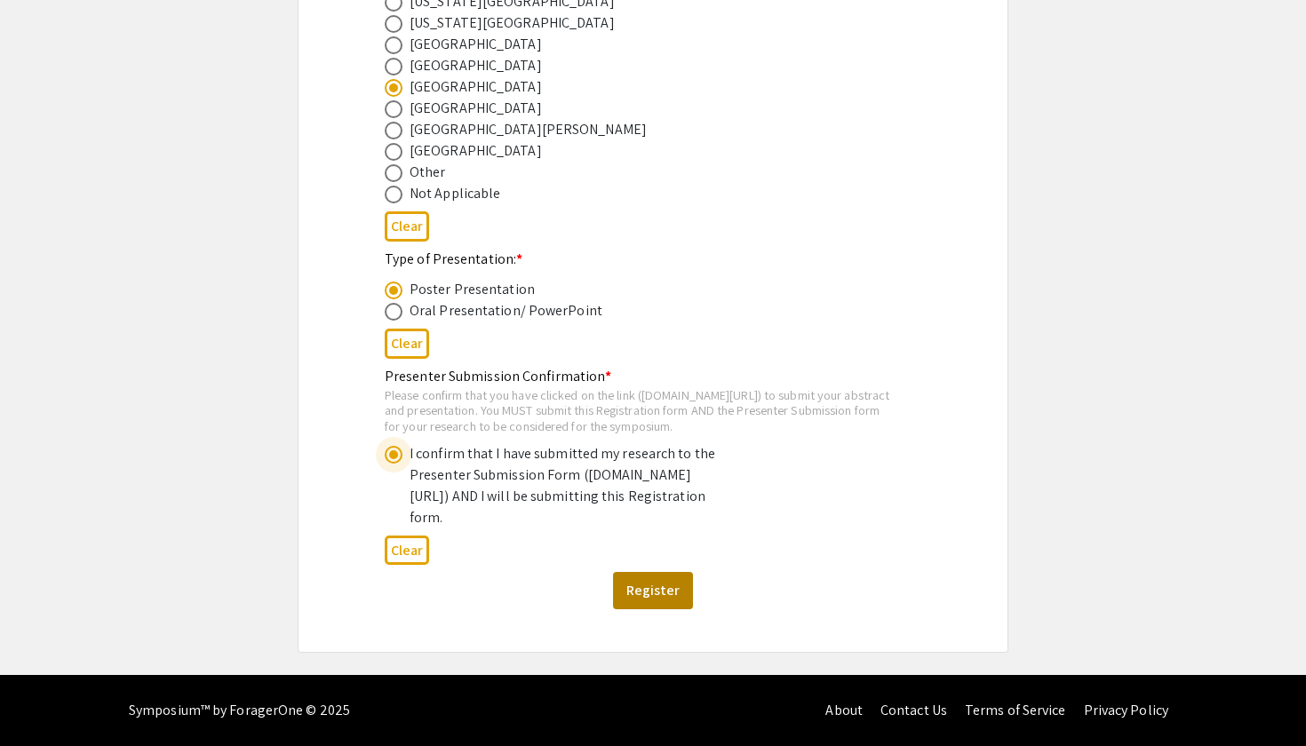
scroll to position [911, 0]
click at [656, 589] on button "Register" at bounding box center [653, 590] width 80 height 37
